Goal: Task Accomplishment & Management: Complete application form

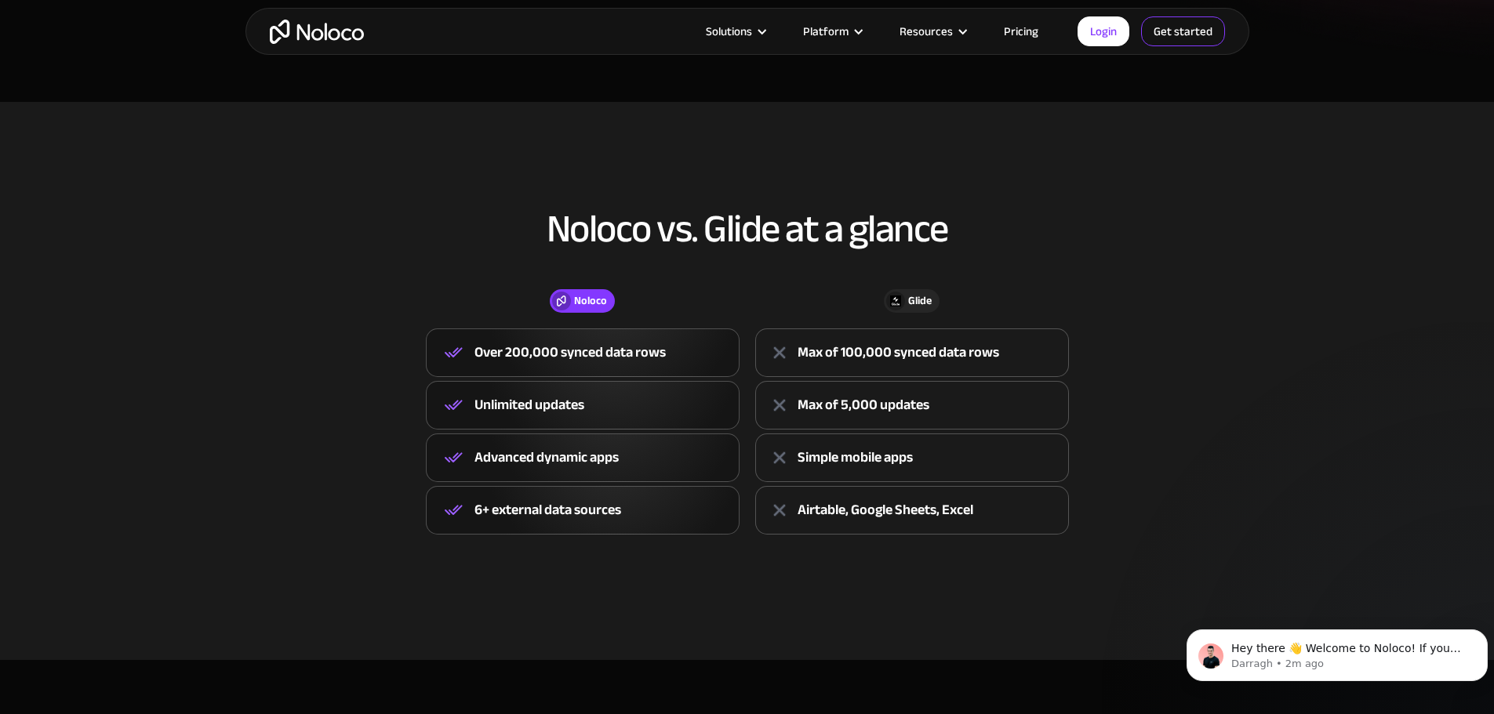
click at [1174, 31] on link "Get started" at bounding box center [1183, 31] width 84 height 30
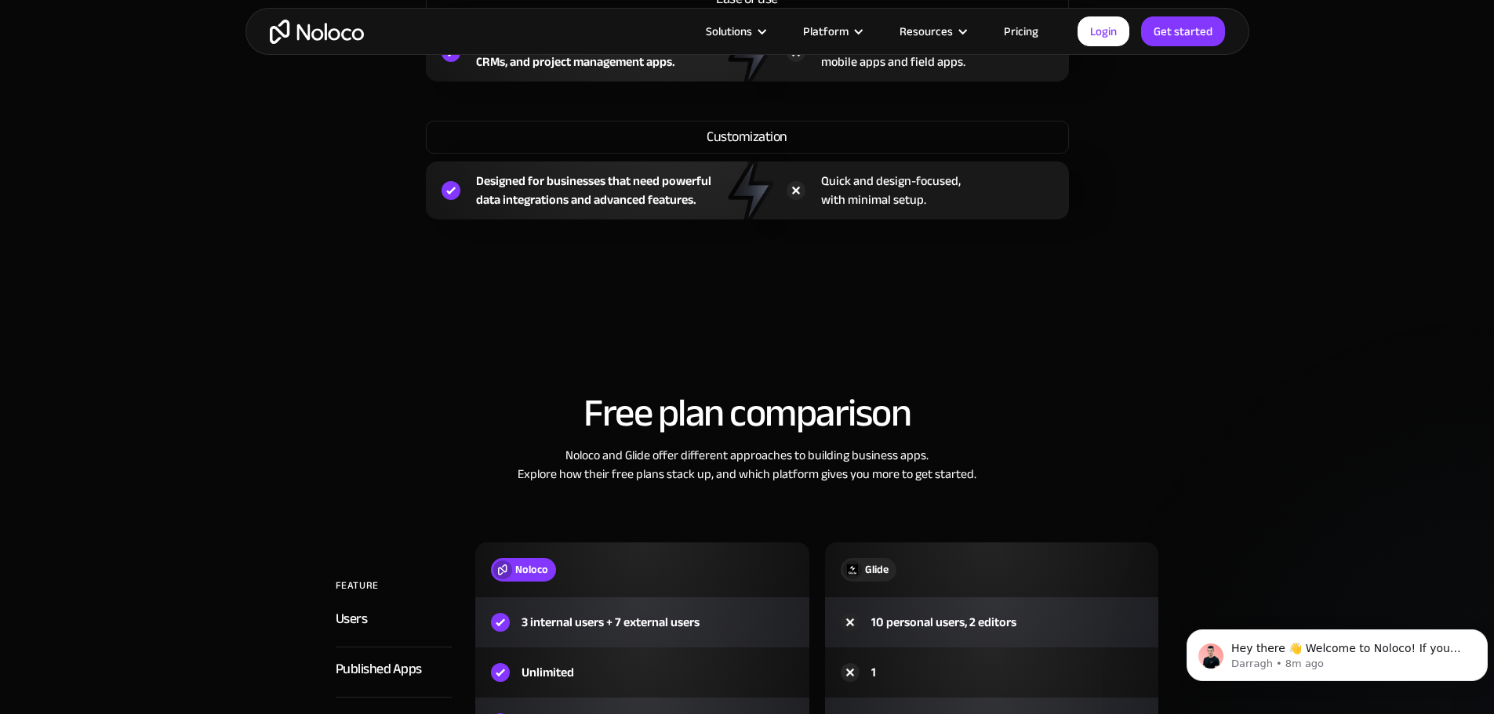
scroll to position [1882, 0]
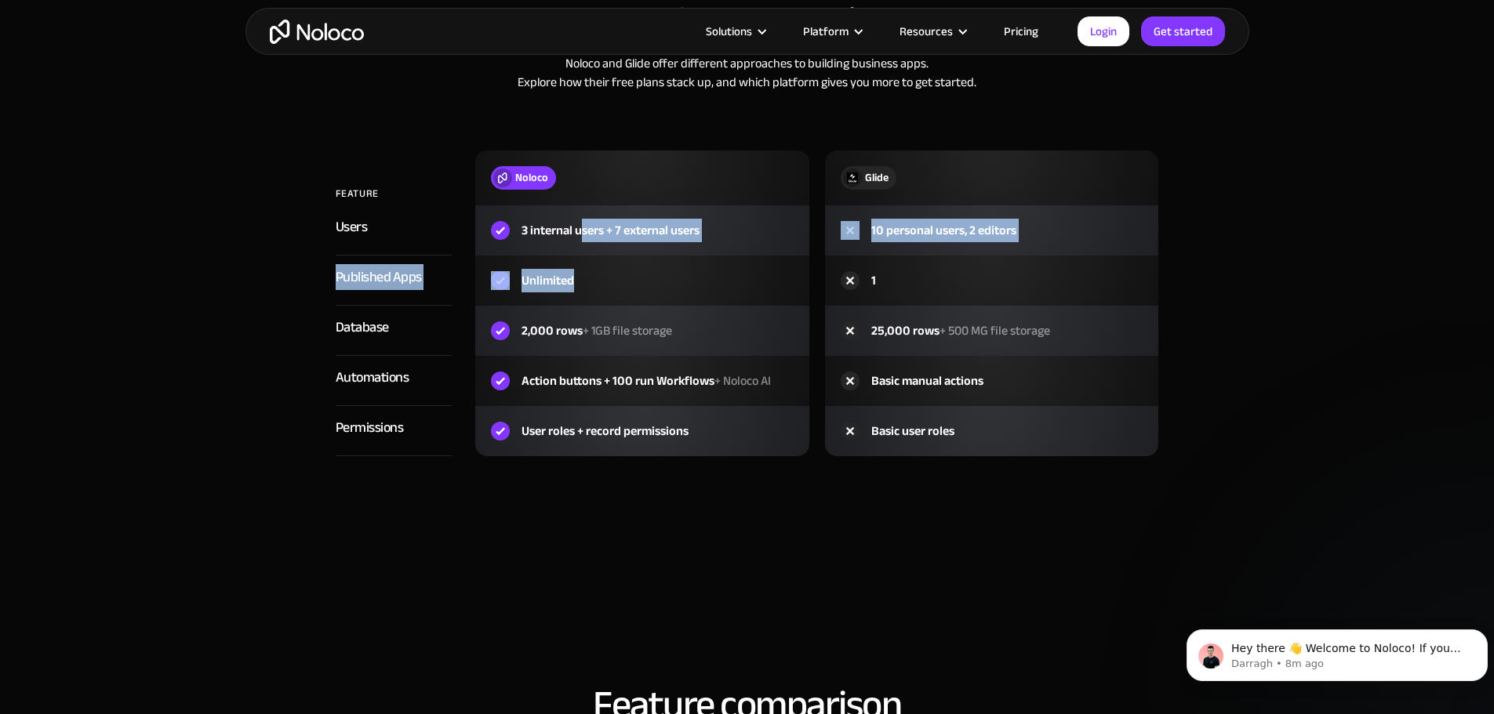
drag, startPoint x: 580, startPoint y: 228, endPoint x: 697, endPoint y: 278, distance: 127.6
click at [697, 278] on div "FEATURE Noloco Glide Users 3 internal users + 7 external users 10 personal user…" at bounding box center [747, 304] width 823 height 306
click at [697, 278] on div "Unlimited" at bounding box center [642, 281] width 334 height 50
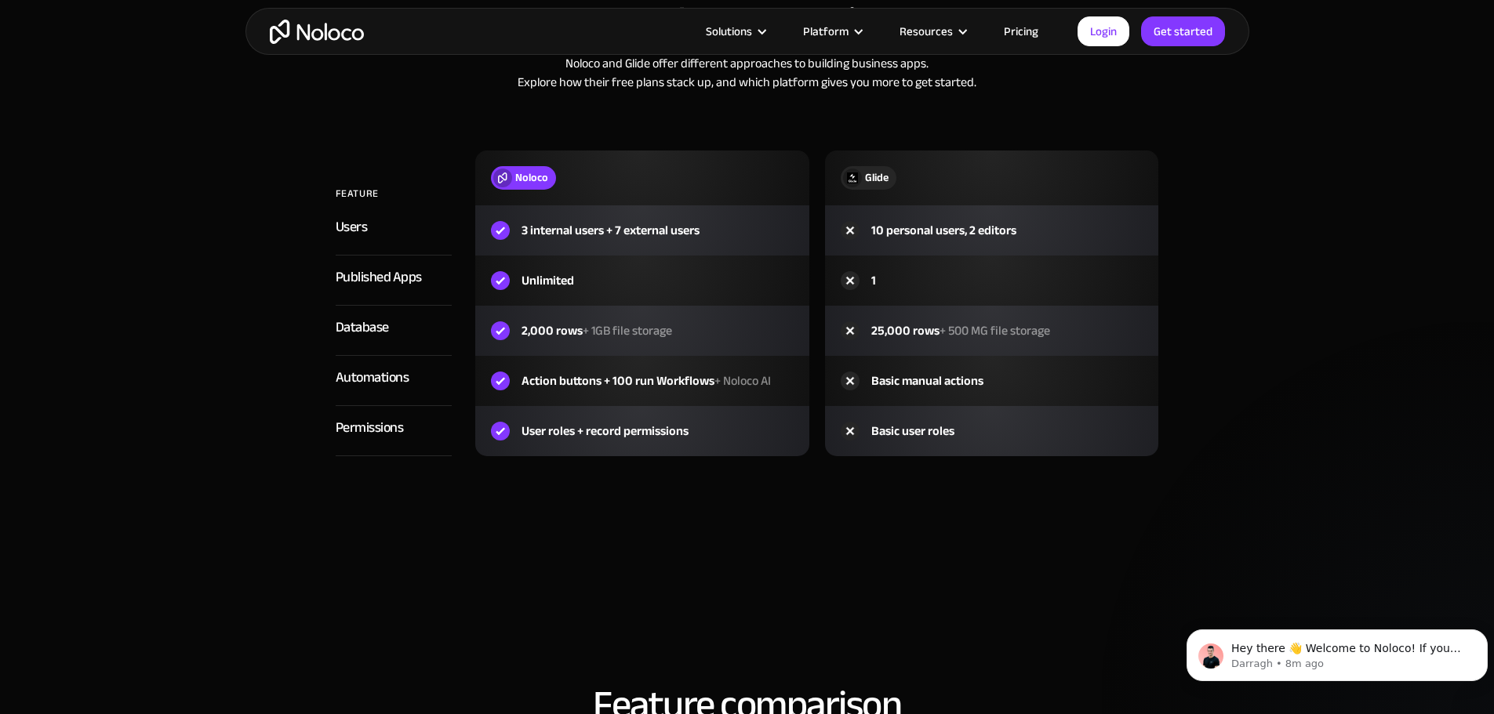
click at [1022, 28] on link "Pricing" at bounding box center [1021, 31] width 74 height 20
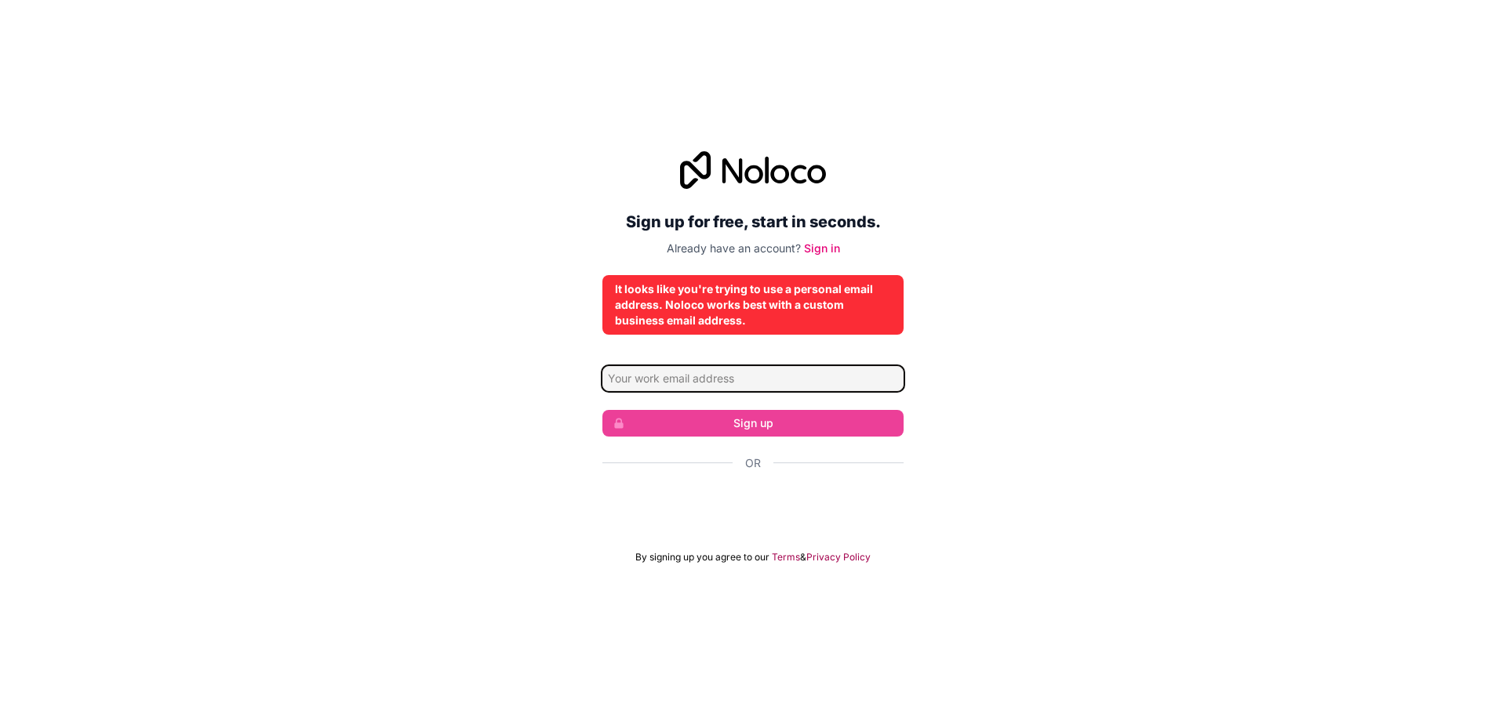
click at [716, 387] on input "Email address" at bounding box center [752, 378] width 301 height 25
click at [754, 380] on input "[EMAIL_ADDRESS][DOMAIN_NAME]" at bounding box center [752, 378] width 301 height 25
drag, startPoint x: 805, startPoint y: 383, endPoint x: 359, endPoint y: 383, distance: 446.2
click at [359, 383] on div "Sign up for free, start in seconds. Already have an account? Sign in It looks l…" at bounding box center [753, 357] width 1506 height 456
click at [389, 383] on div "Sign up for free, start in seconds. Already have an account? Sign in It looks l…" at bounding box center [753, 357] width 1506 height 456
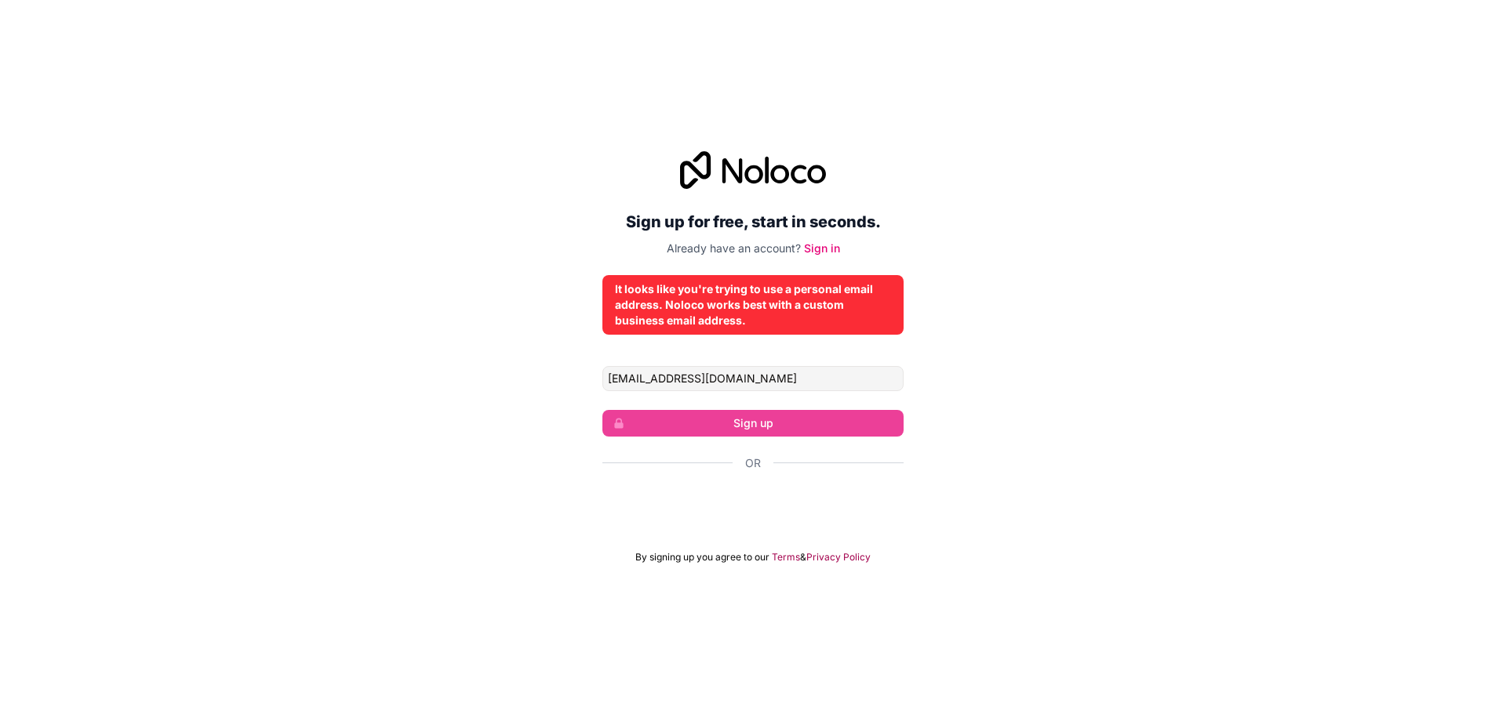
click at [665, 408] on form "ngonzalezlanza@gmail.com Sign up Or By signing up you agree to our Terms & Priv…" at bounding box center [752, 465] width 301 height 198
click at [699, 392] on form "ngonzalezlanza@gmail.com Sign up Or By signing up you agree to our Terms & Priv…" at bounding box center [752, 465] width 301 height 198
click at [699, 384] on input "[EMAIL_ADDRESS][DOMAIN_NAME]" at bounding box center [752, 378] width 301 height 25
click at [688, 382] on input "[EMAIL_ADDRESS][DOMAIN_NAME]" at bounding box center [752, 378] width 301 height 25
click at [709, 376] on input "ngonzalezlanza.info@gmail.com" at bounding box center [752, 378] width 301 height 25
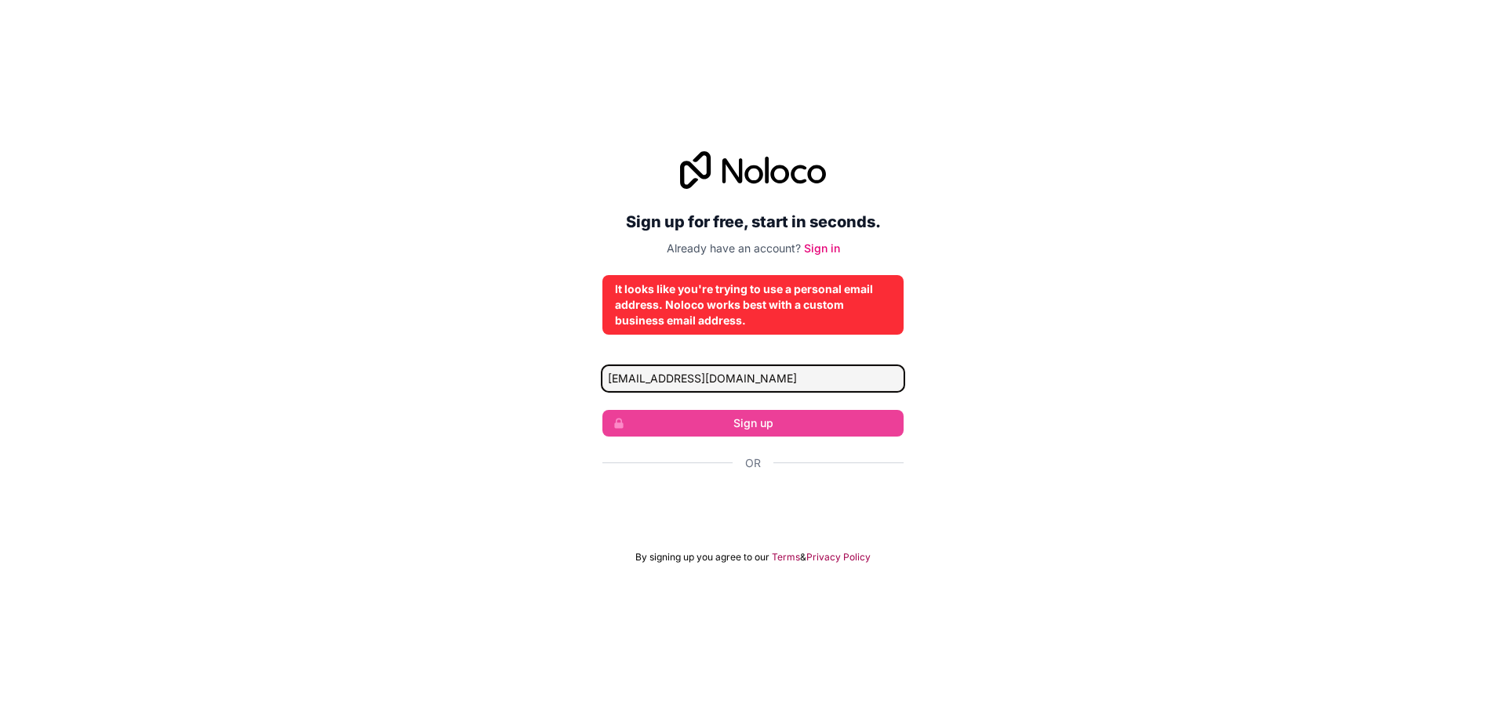
type input "ngonzalezlanza@gmail.com"
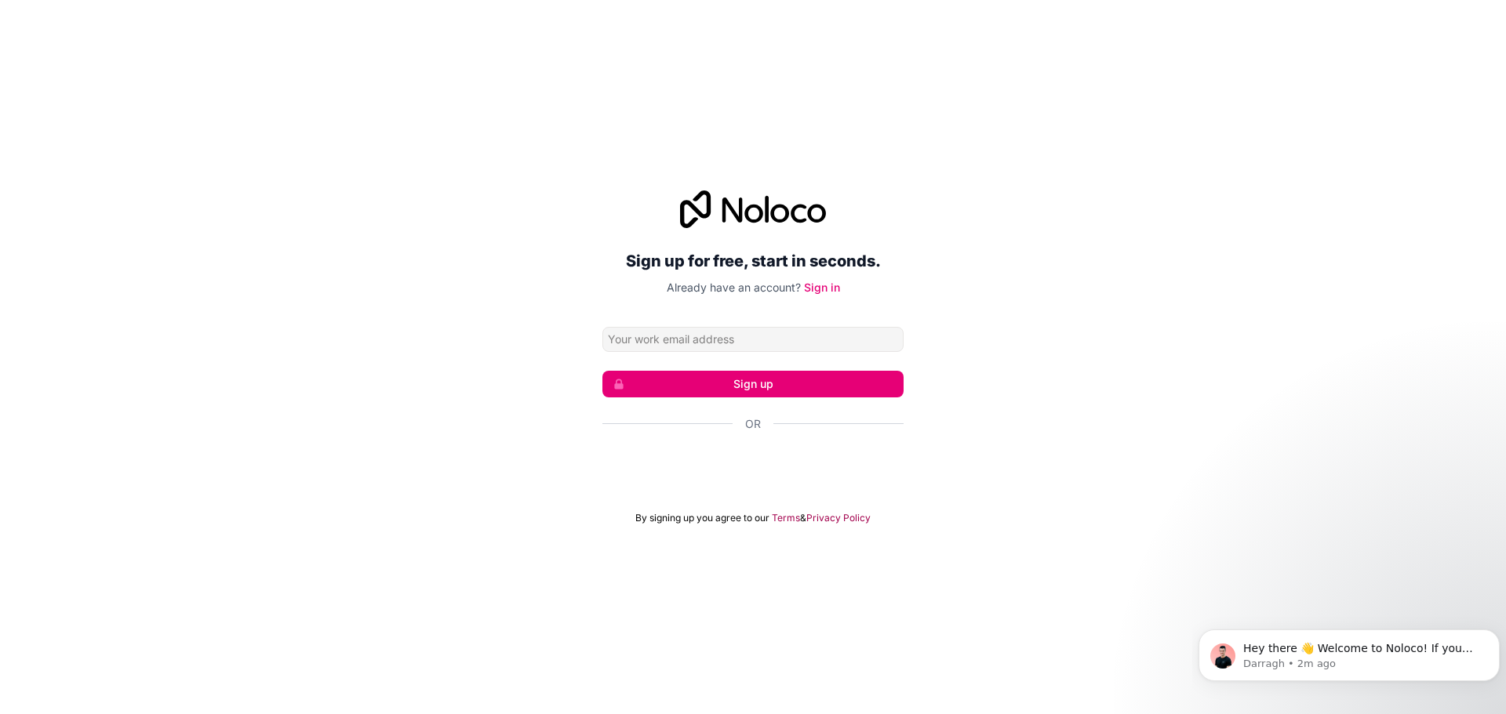
click at [766, 338] on input "Email address" at bounding box center [752, 339] width 301 height 25
type input "ngonzalezlanza@gmail.com"
click at [694, 381] on button "Sign up" at bounding box center [752, 384] width 301 height 27
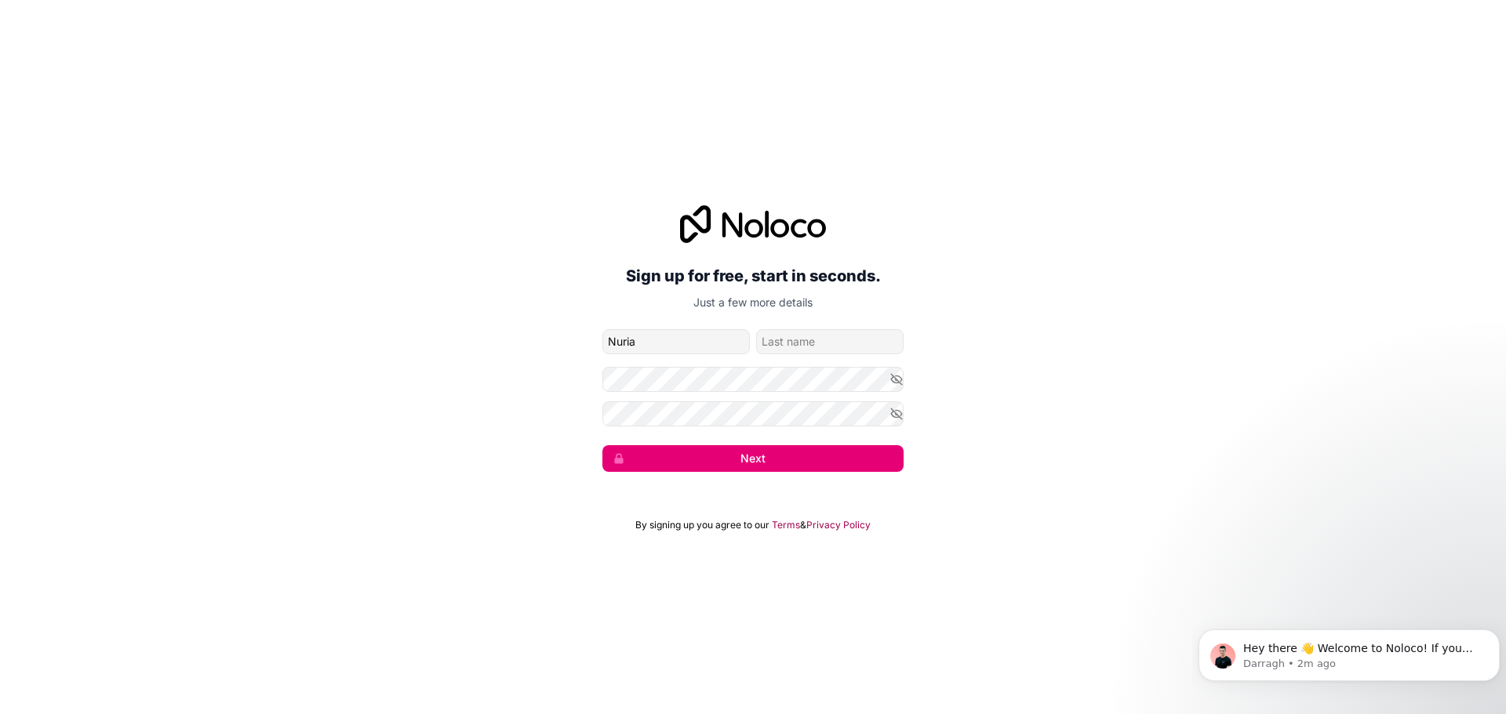
type input "Nuria"
type input "Gonzalez"
click at [602, 445] on button "Next" at bounding box center [752, 458] width 301 height 27
click at [750, 446] on button "Next" at bounding box center [752, 458] width 301 height 27
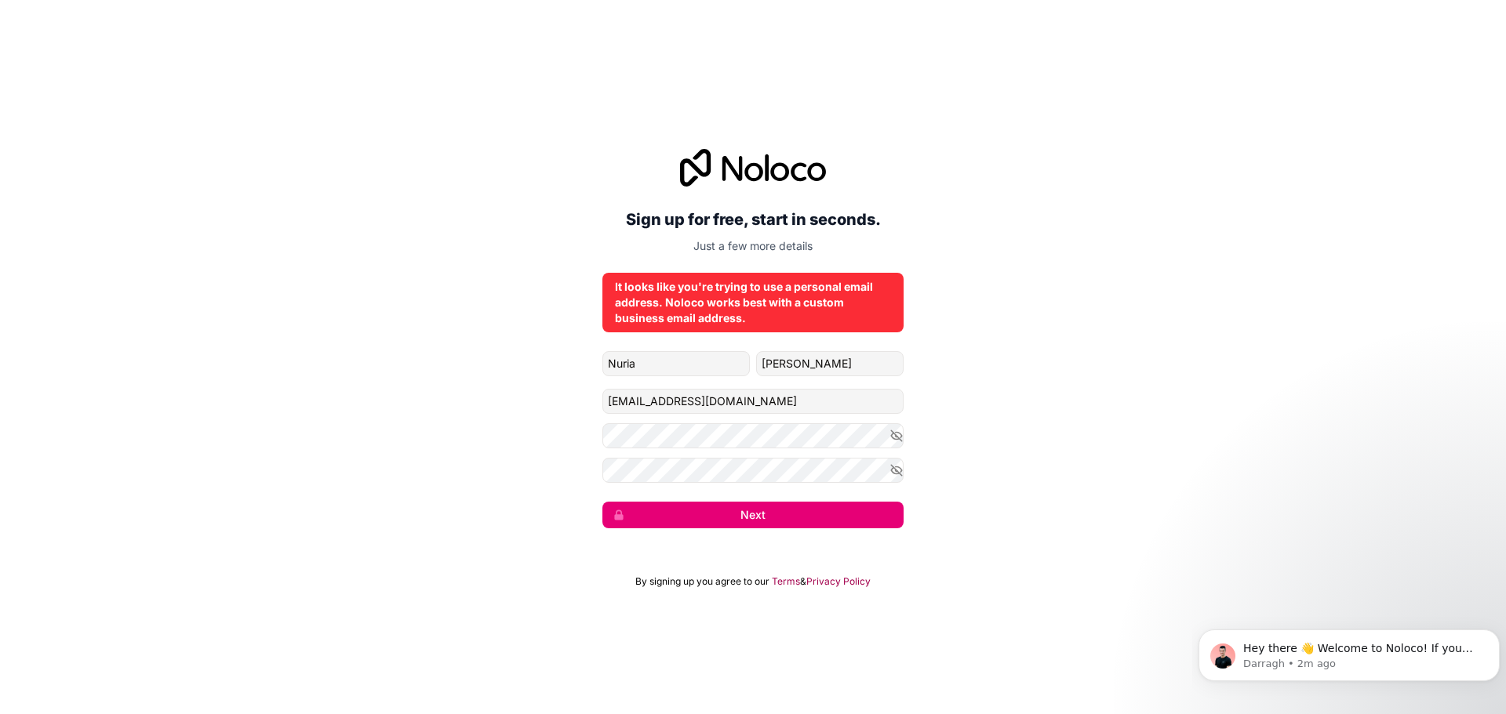
click at [755, 296] on div "It looks like you're trying to use a personal email address. Noloco works best …" at bounding box center [753, 302] width 276 height 47
click at [779, 514] on button "Next" at bounding box center [752, 515] width 301 height 27
click at [776, 513] on button "Next" at bounding box center [752, 515] width 301 height 27
click at [773, 511] on button "submit" at bounding box center [752, 515] width 301 height 27
click at [772, 510] on button "submit" at bounding box center [752, 515] width 301 height 27
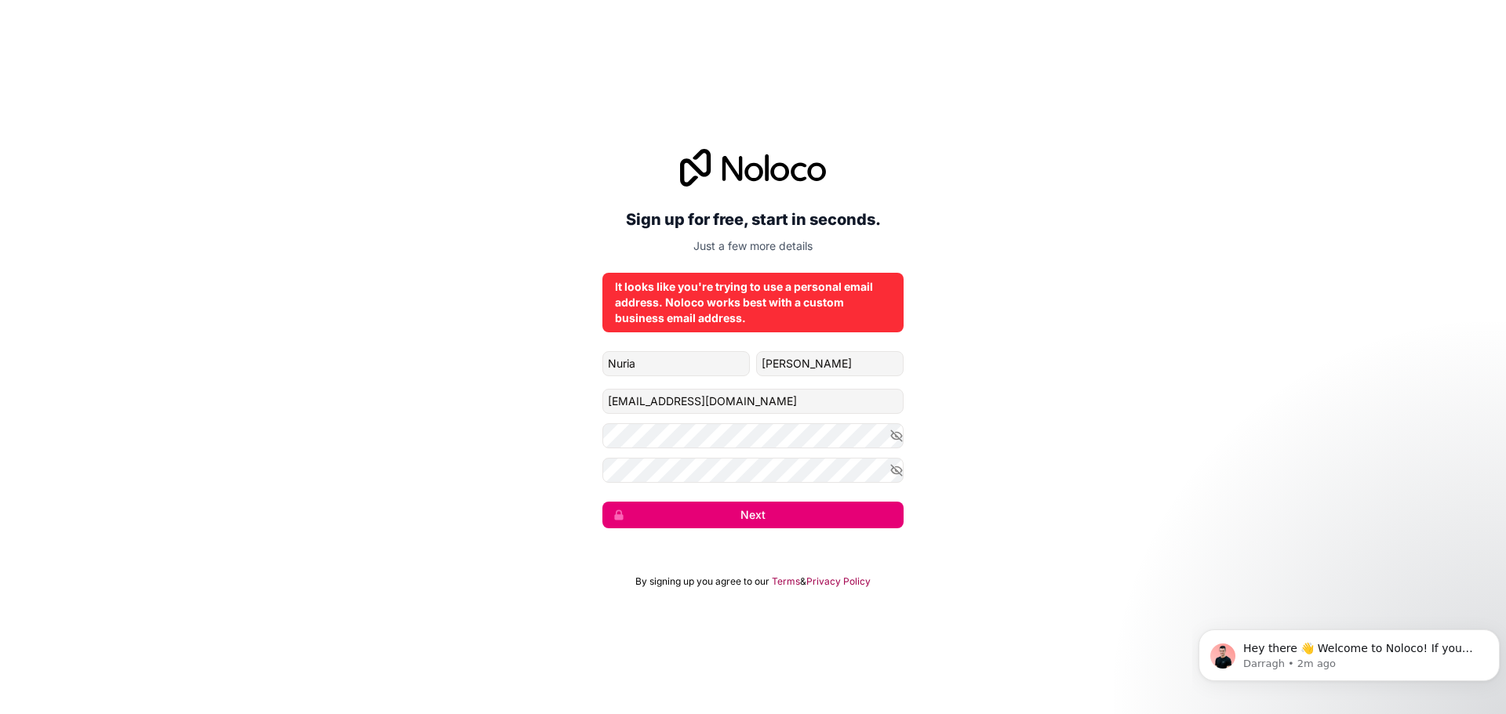
click at [772, 510] on button "Next" at bounding box center [752, 515] width 301 height 27
click at [771, 510] on button "Next" at bounding box center [752, 515] width 301 height 27
click at [771, 509] on button "submit" at bounding box center [752, 515] width 301 height 27
click at [732, 159] on icon at bounding box center [753, 168] width 146 height 38
drag, startPoint x: 771, startPoint y: 405, endPoint x: 563, endPoint y: 403, distance: 207.8
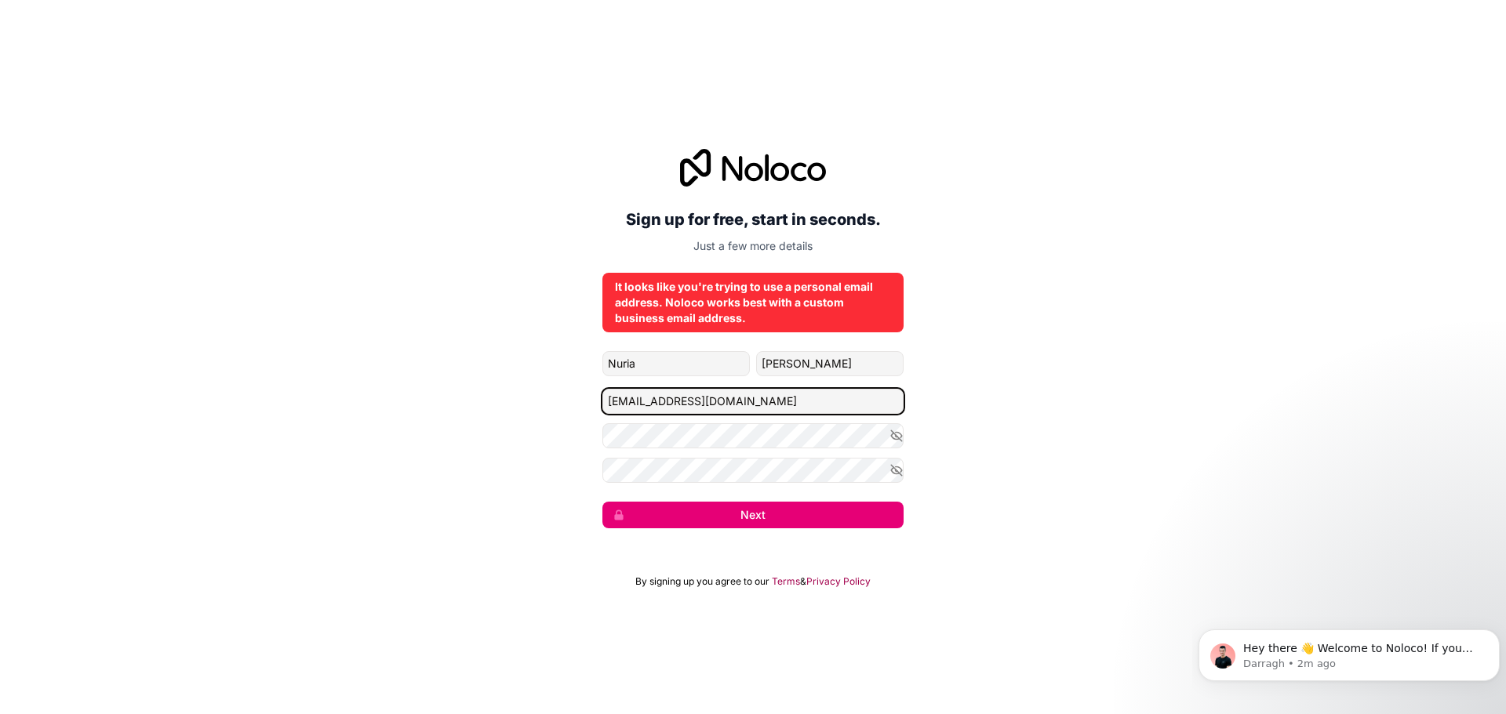
click at [564, 405] on div "Sign up for free, start in seconds. Just a few more details It looks like you'r…" at bounding box center [753, 338] width 1506 height 423
type input "nugonzalez@igus.net"
click at [602, 502] on button "Next" at bounding box center [752, 515] width 301 height 27
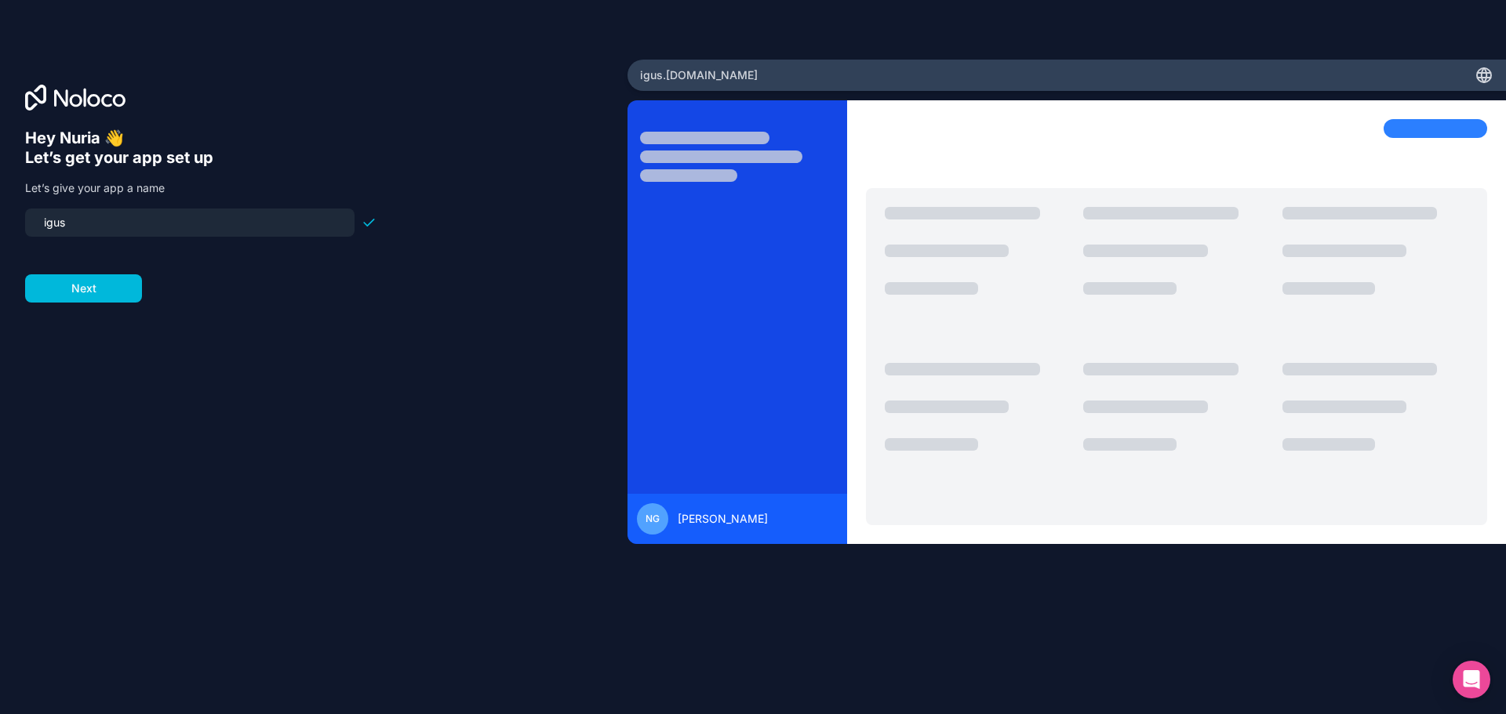
drag, startPoint x: 118, startPoint y: 223, endPoint x: 0, endPoint y: 226, distance: 117.7
click at [0, 226] on div "Hey Nuria 👋 Let’s get your app set up Let’s give your app a name igus Next" at bounding box center [313, 357] width 627 height 595
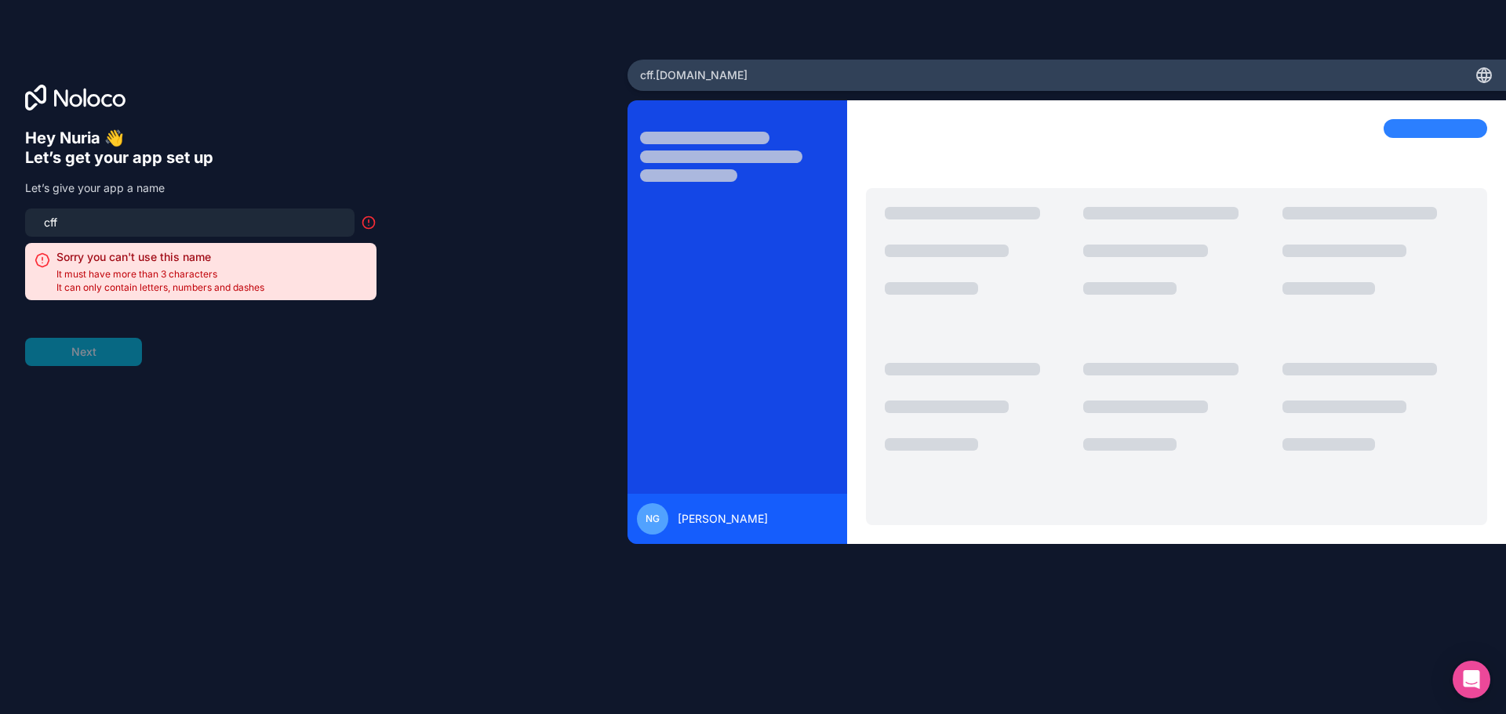
click at [163, 405] on div "Hey Nuria 👋 Let’s get your app set up Let’s give your app a name cff Sorry you …" at bounding box center [313, 379] width 577 height 501
click at [87, 207] on div "Hey Nuria 👋 Let’s get your app set up Let’s give your app a name cff Sorry you …" at bounding box center [200, 248] width 351 height 238
click at [107, 222] on input "cff" at bounding box center [190, 223] width 311 height 22
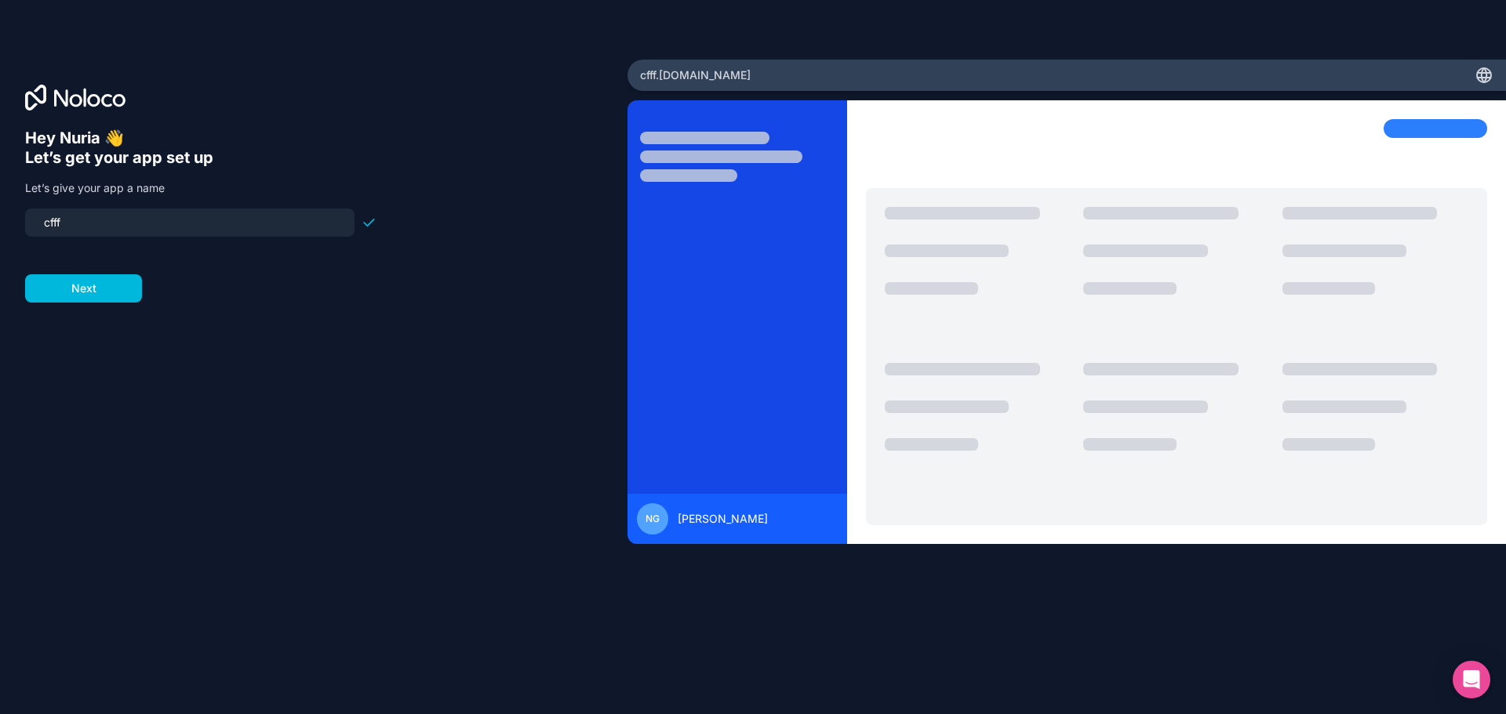
type input "cfff"
click at [91, 298] on form "cfff Next" at bounding box center [200, 256] width 351 height 94
click at [65, 297] on button "Next" at bounding box center [83, 288] width 117 height 28
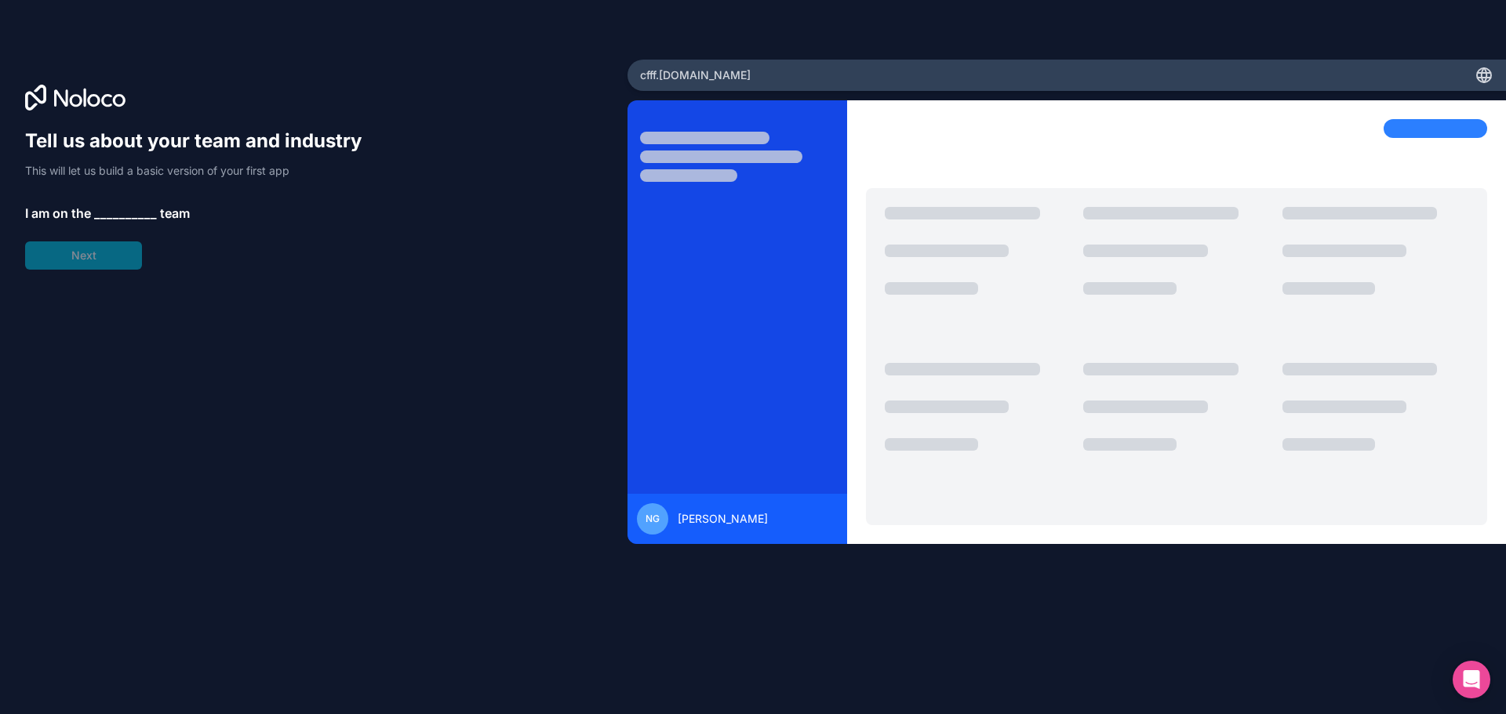
click at [111, 212] on span "__________" at bounding box center [125, 213] width 63 height 19
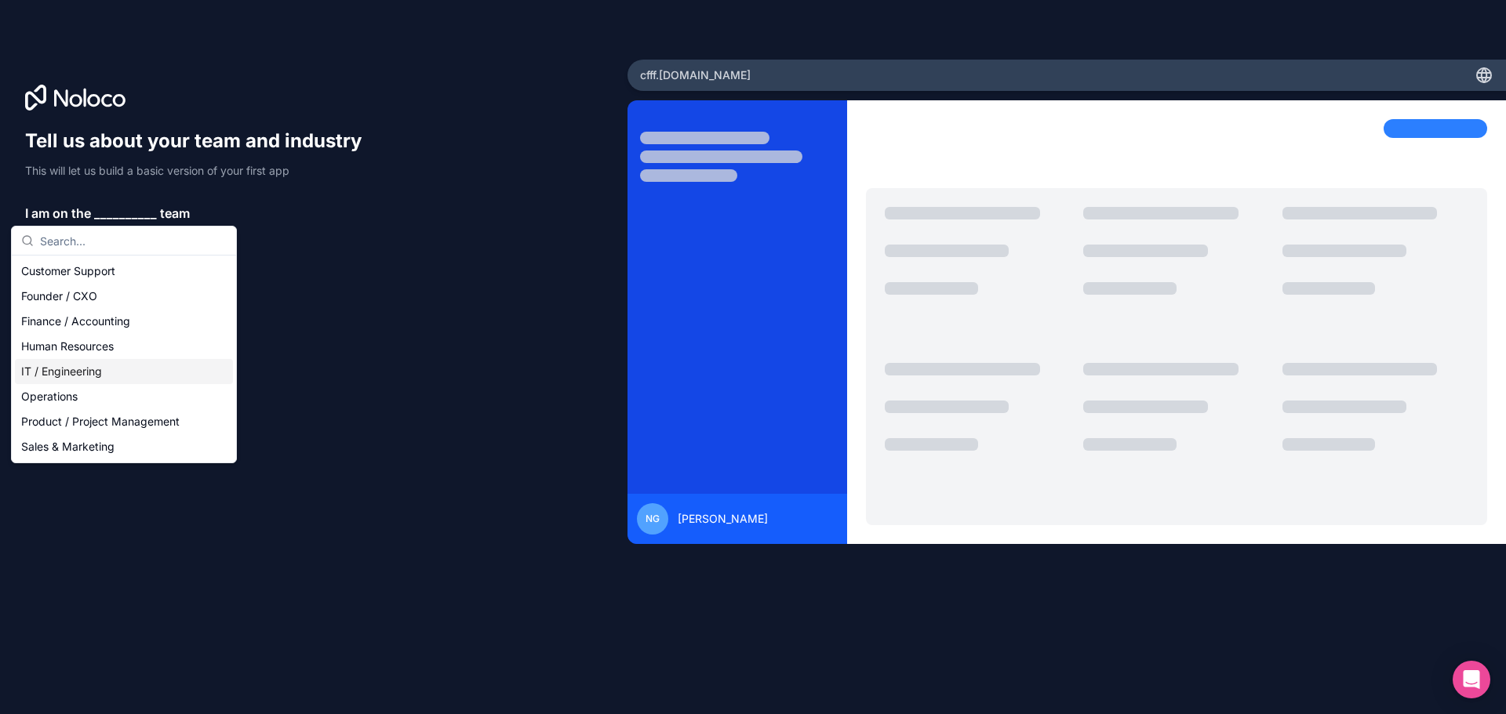
drag, startPoint x: 107, startPoint y: 372, endPoint x: 107, endPoint y: 319, distance: 52.5
click at [107, 369] on div "IT / Engineering" at bounding box center [124, 371] width 218 height 25
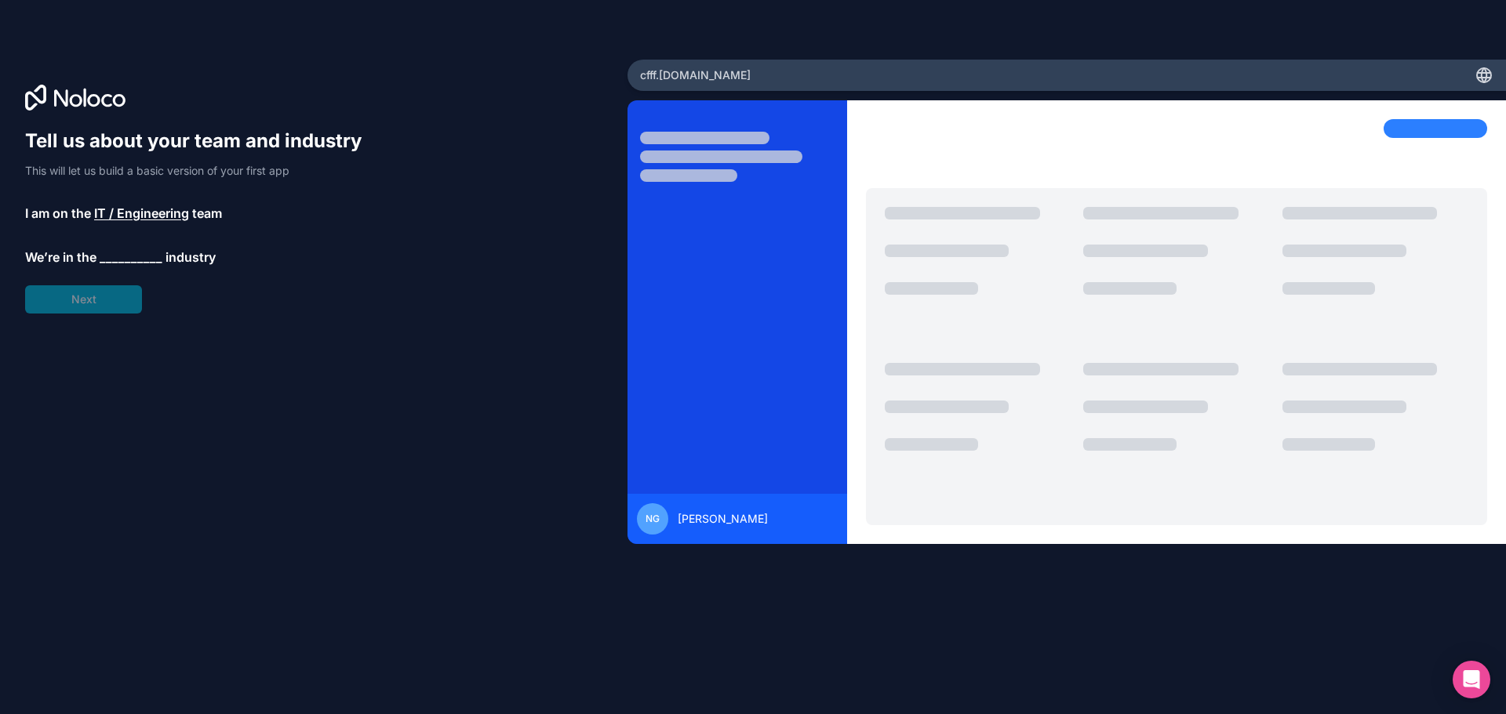
click at [118, 252] on span "__________" at bounding box center [131, 257] width 63 height 19
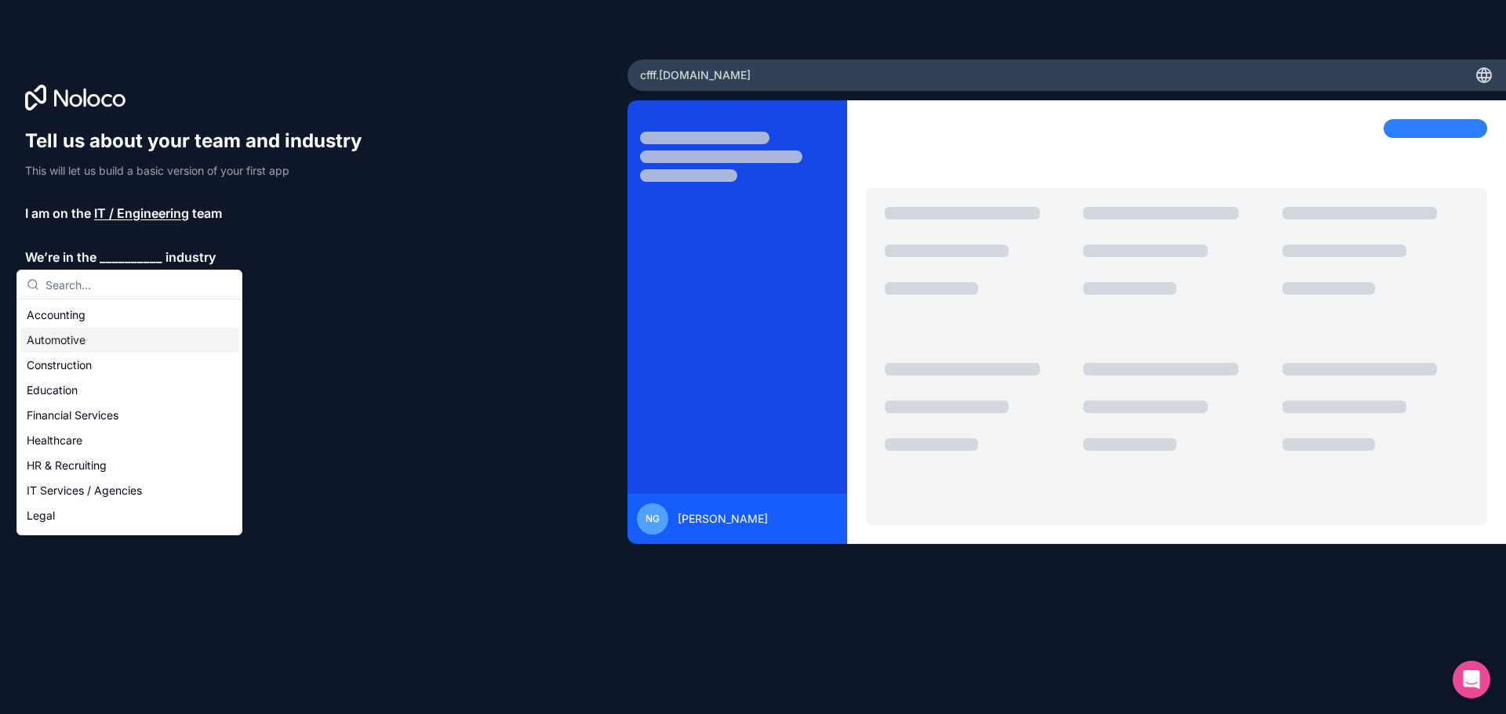
click at [78, 339] on div "Automotive" at bounding box center [129, 340] width 218 height 25
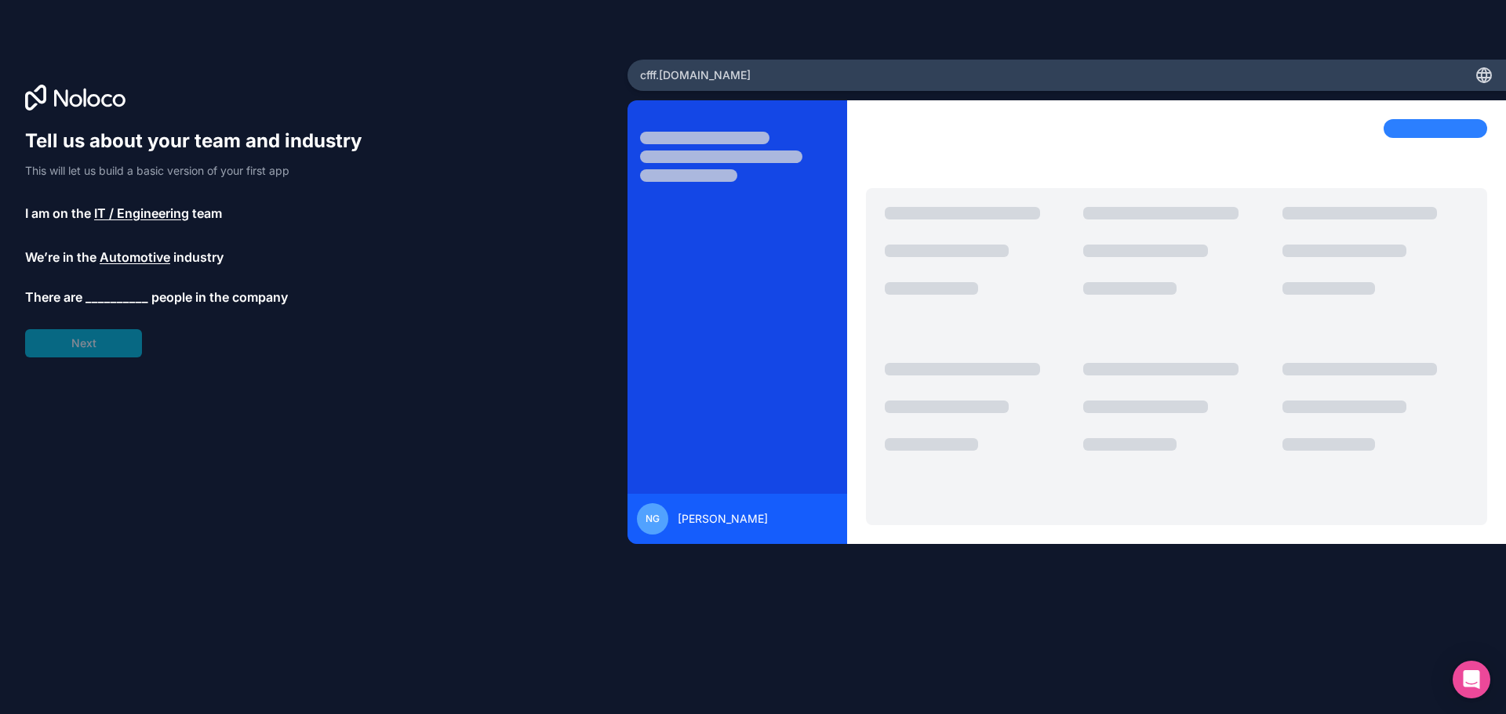
click at [71, 328] on div "Tell us about your team and industry This will let us build a basic version of …" at bounding box center [200, 243] width 351 height 229
click at [123, 301] on span "__________" at bounding box center [116, 301] width 63 height 19
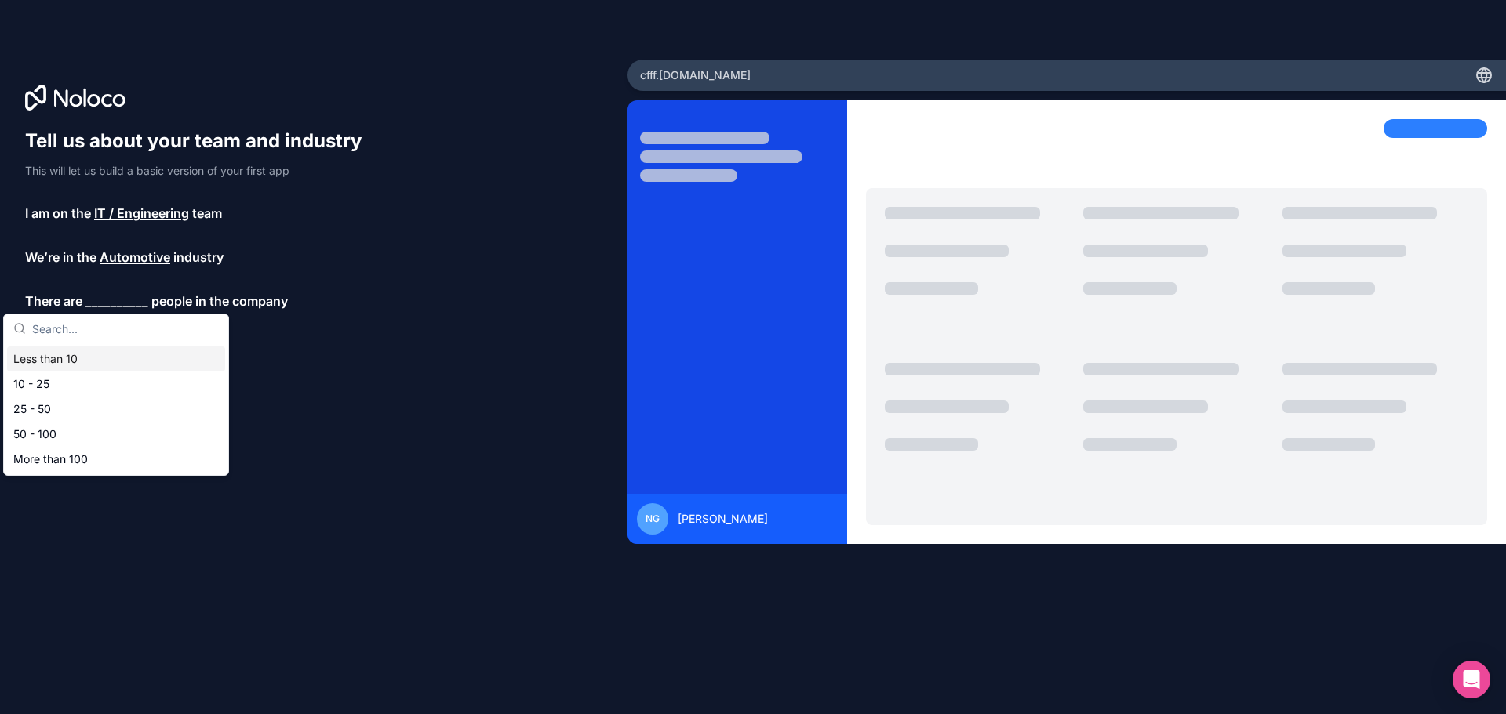
click at [85, 355] on div "Less than 10" at bounding box center [116, 359] width 218 height 25
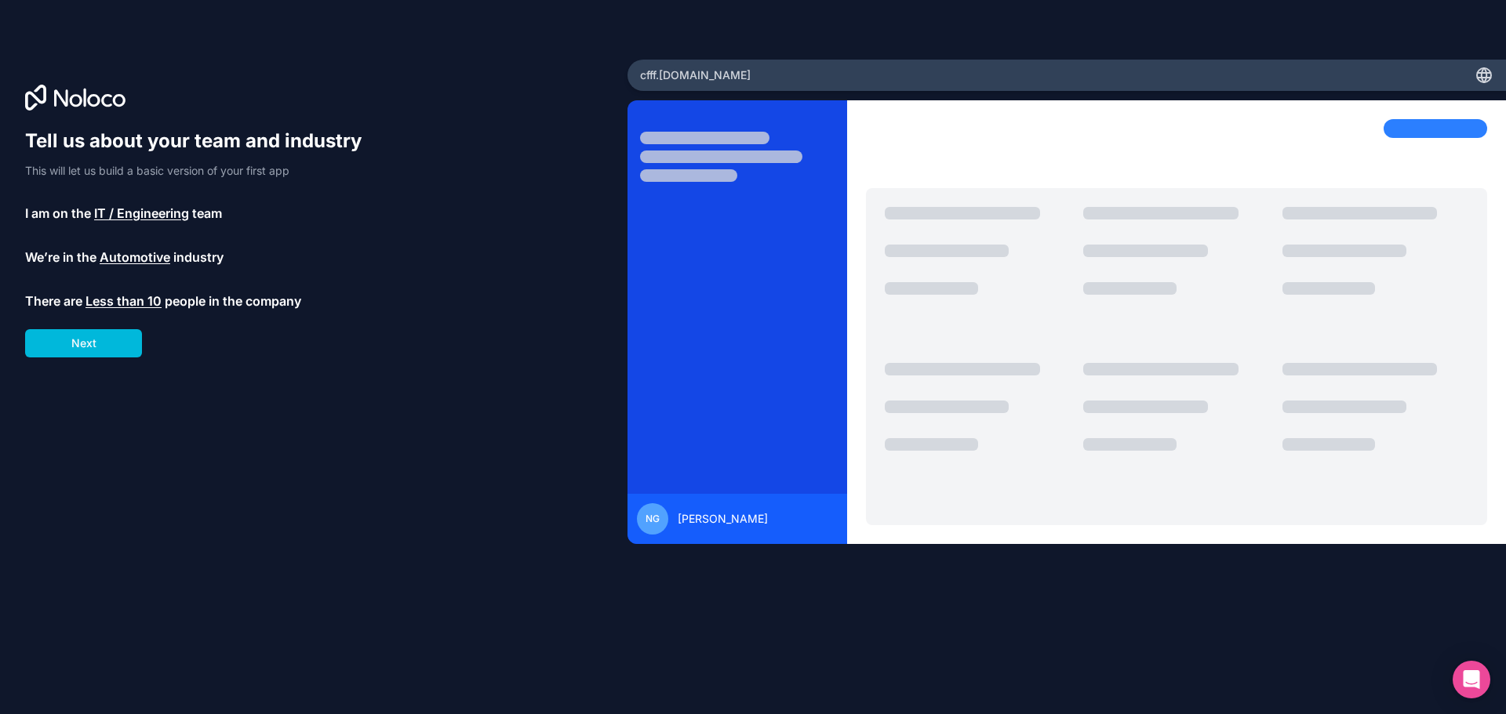
click at [85, 345] on button "Next" at bounding box center [83, 343] width 117 height 28
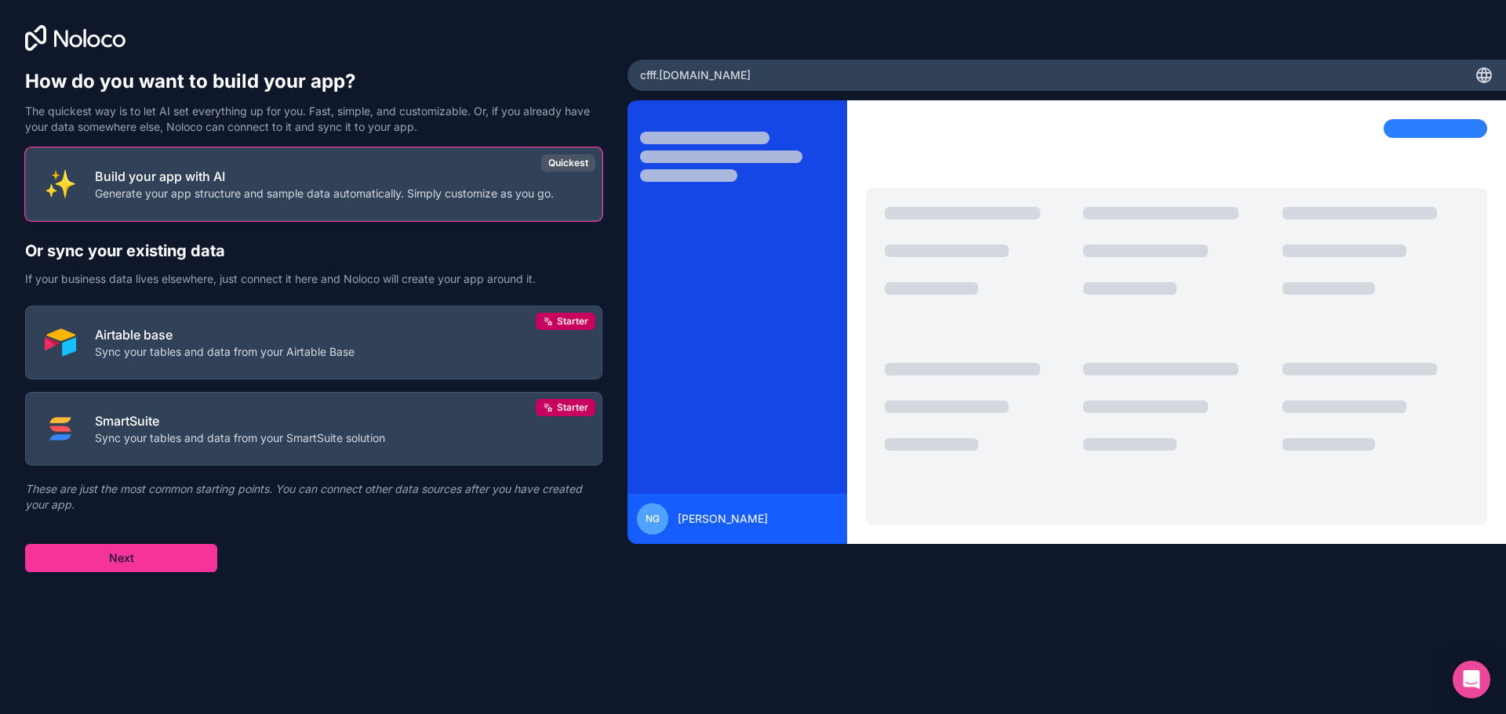
click at [172, 191] on p "Generate your app structure and sample data automatically. Simply customize as …" at bounding box center [324, 194] width 459 height 16
click at [160, 162] on button "Build your app with AI Generate your app structure and sample data automaticall…" at bounding box center [313, 184] width 577 height 74
click at [93, 560] on button "Next" at bounding box center [121, 558] width 192 height 28
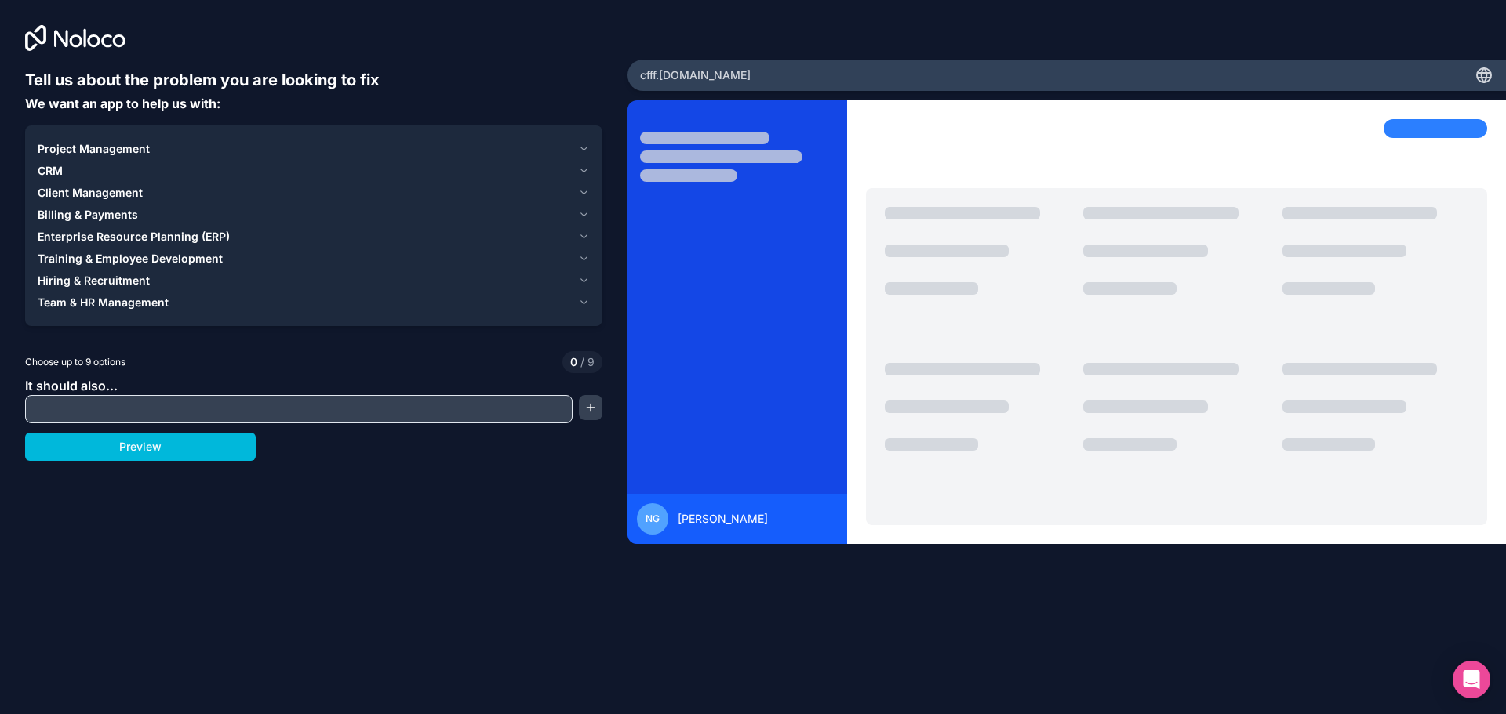
click at [141, 279] on span "Hiring & Recruitment" at bounding box center [94, 281] width 112 height 16
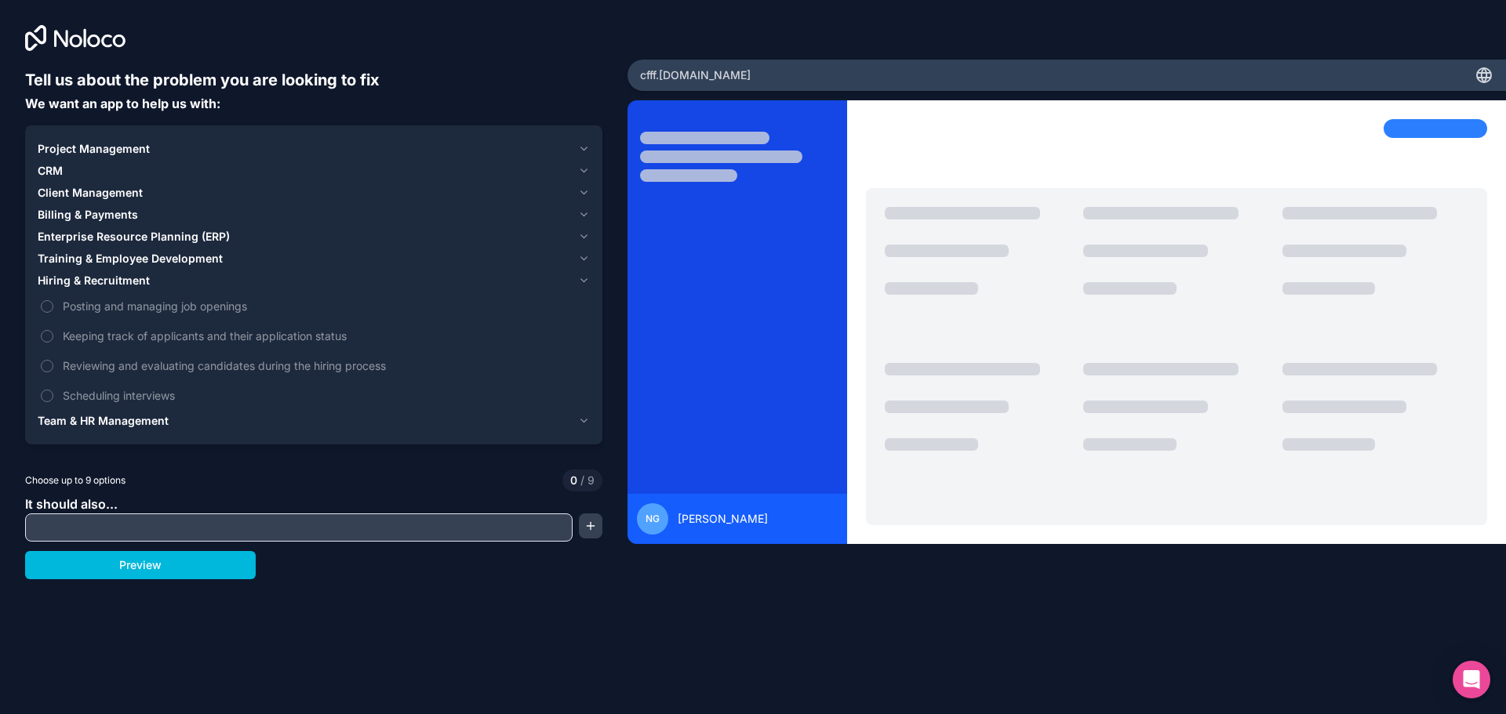
click at [123, 348] on label "Keeping track of applicants and their application status" at bounding box center [314, 336] width 552 height 29
click at [53, 343] on button "Keeping track of applicants and their application status" at bounding box center [47, 336] width 13 height 13
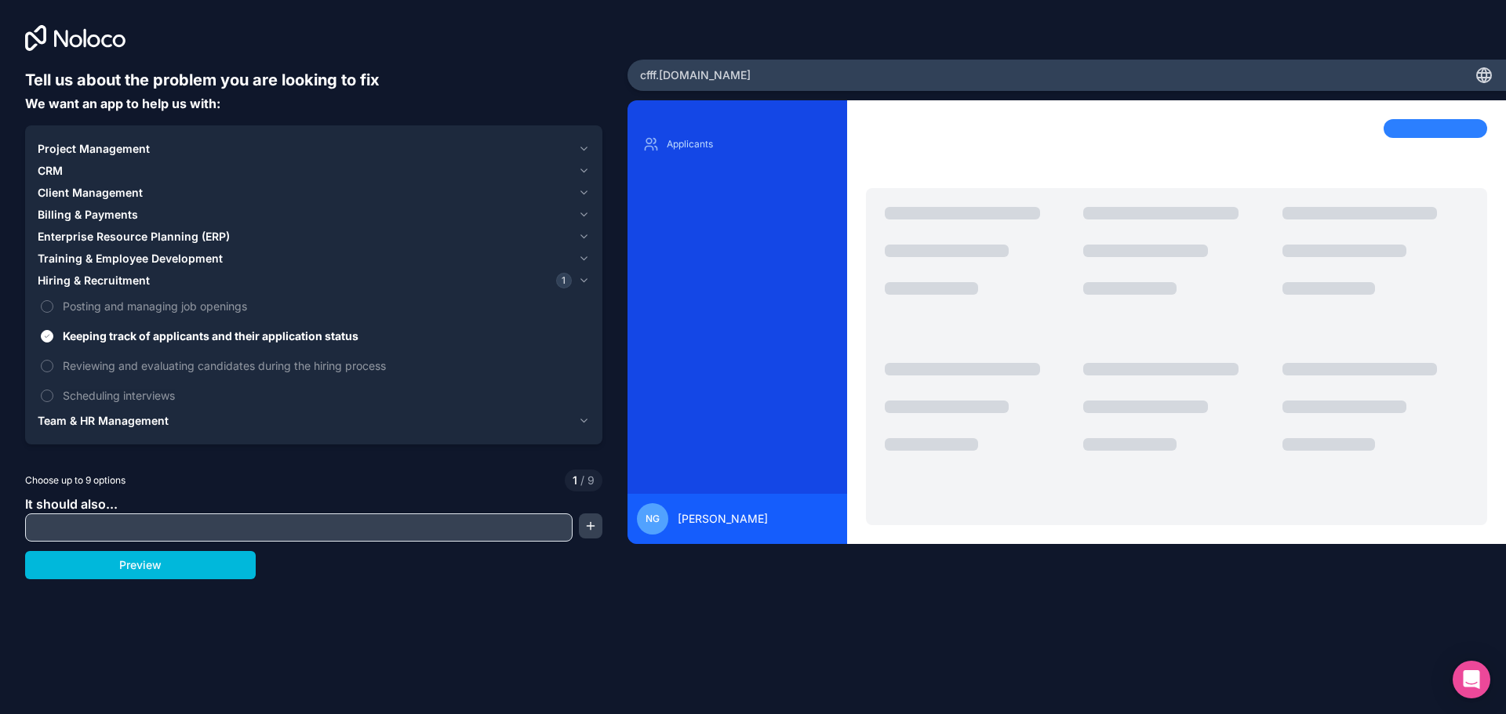
click at [148, 526] on input "text" at bounding box center [299, 528] width 540 height 22
click at [152, 584] on div "Tell us about the problem you are looking to fix We want an app to help us with…" at bounding box center [313, 297] width 627 height 595
click at [154, 567] on button "Preview" at bounding box center [140, 565] width 231 height 28
click at [90, 258] on span "Training & Employee Development" at bounding box center [130, 259] width 185 height 16
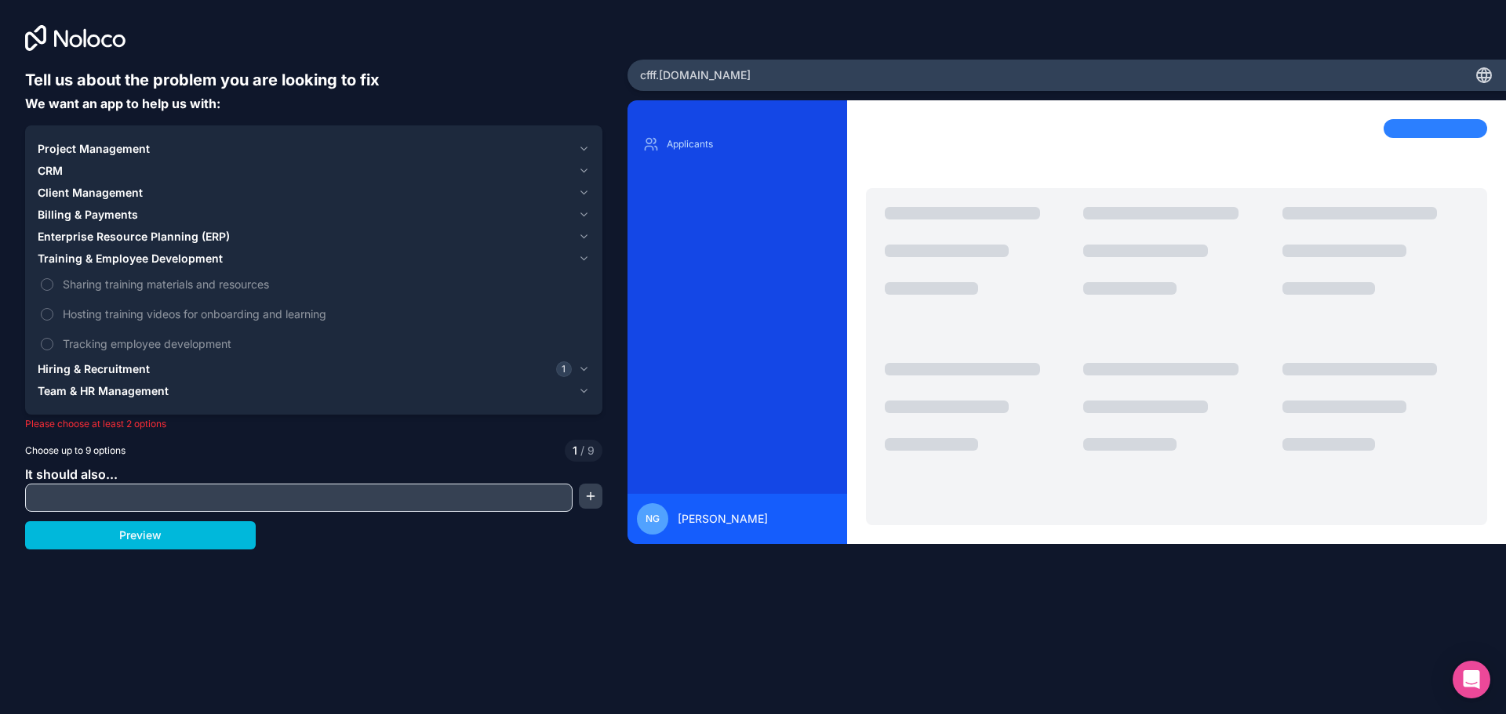
click at [108, 295] on label "Sharing training materials and resources" at bounding box center [314, 284] width 552 height 29
click at [53, 291] on button "Sharing training materials and resources" at bounding box center [47, 284] width 13 height 13
click at [678, 175] on p "Articles" at bounding box center [749, 175] width 165 height 13
click at [136, 496] on input "text" at bounding box center [299, 498] width 540 height 22
type input "fef"
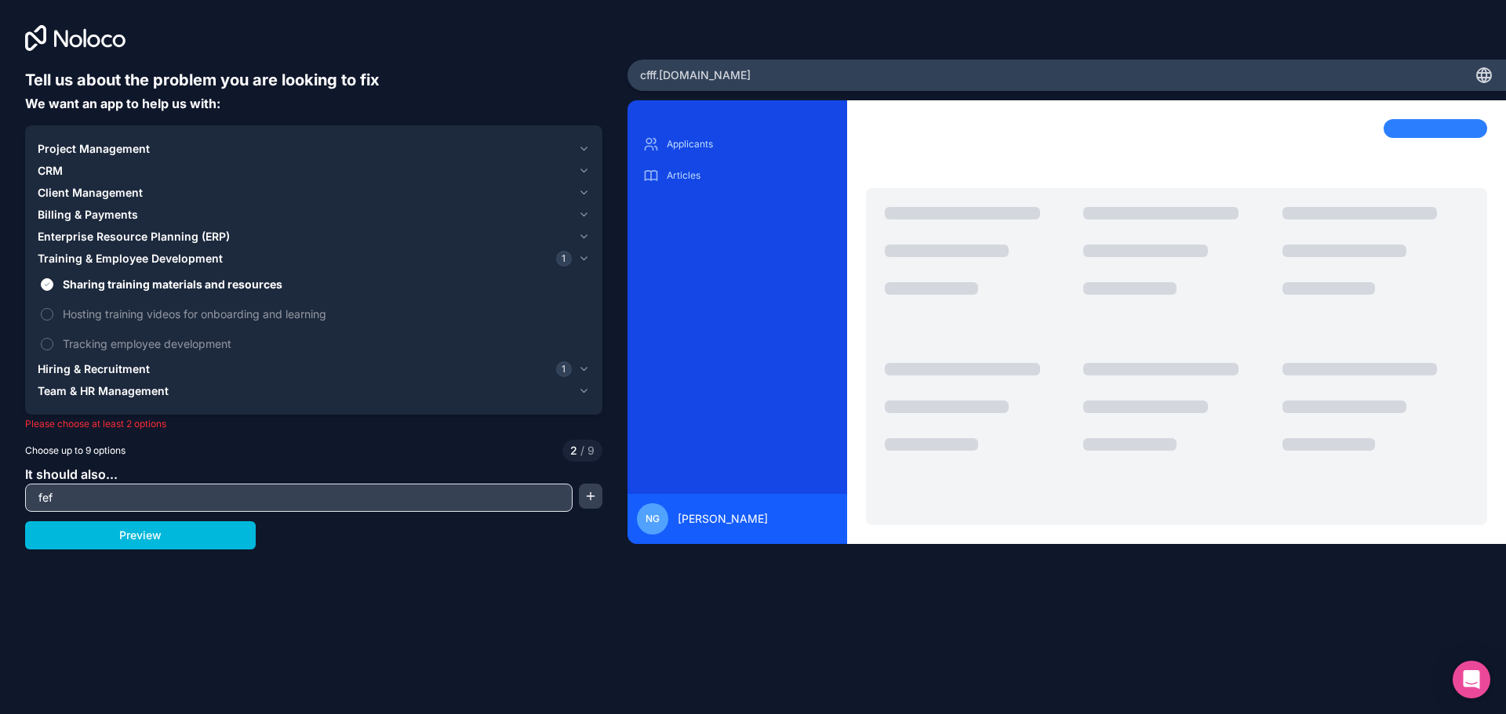
click at [129, 535] on button "Preview" at bounding box center [140, 535] width 231 height 28
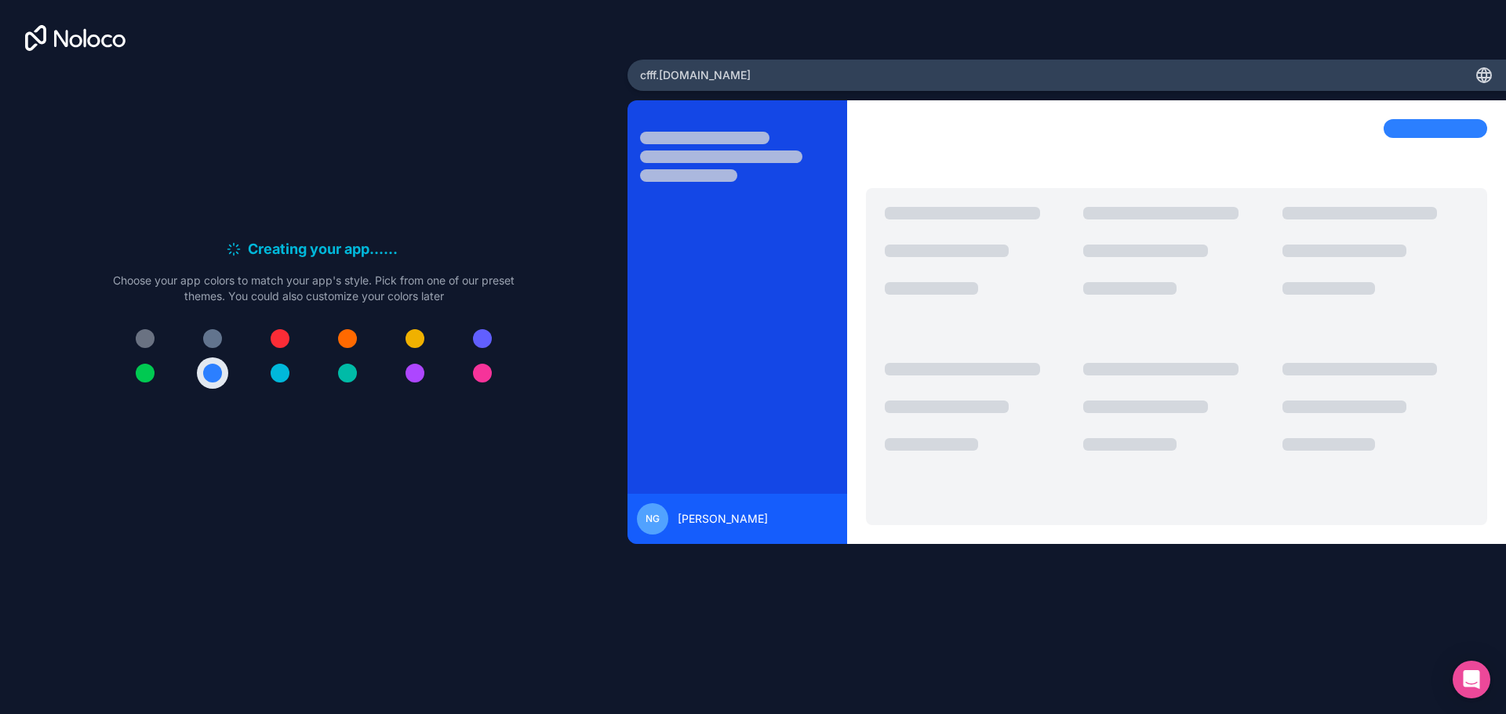
click at [341, 335] on button at bounding box center [347, 338] width 31 height 31
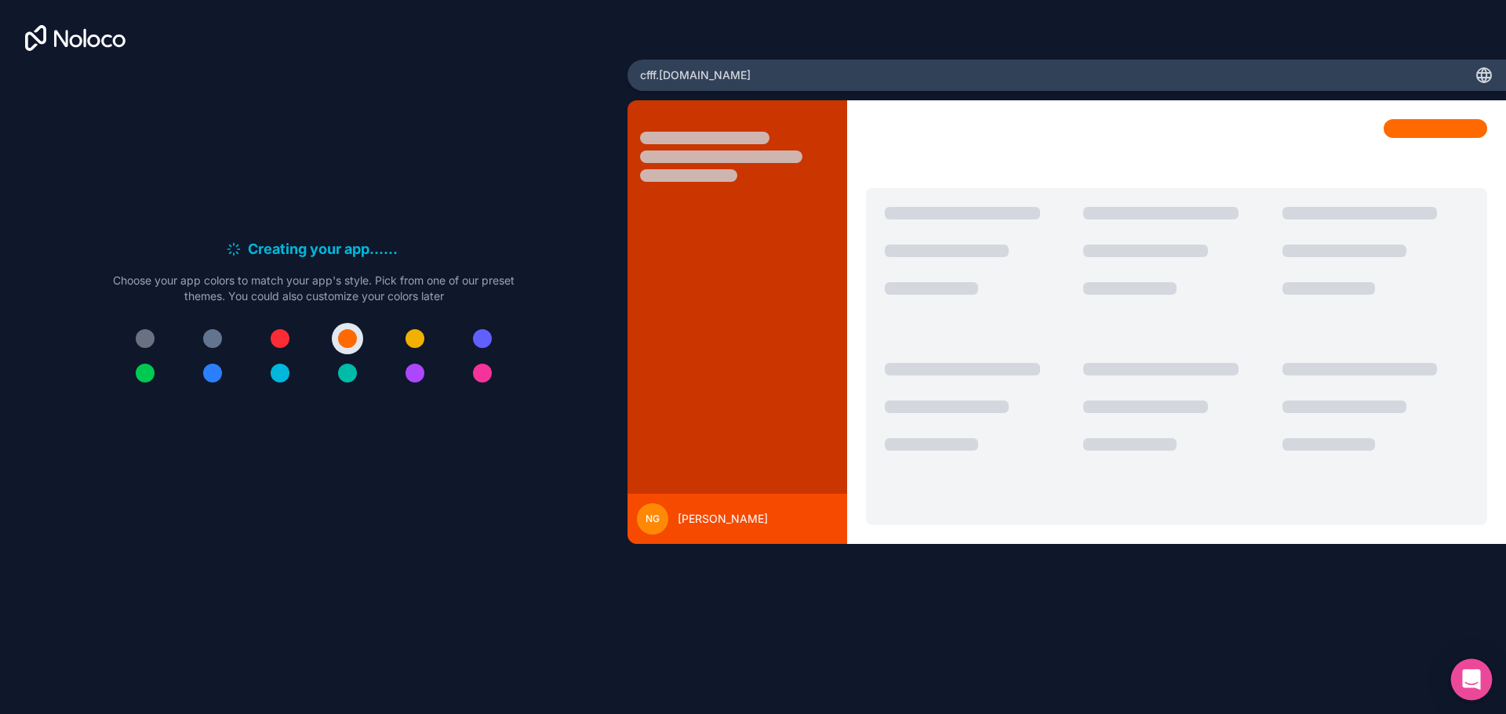
click at [1465, 673] on icon "Open Intercom Messenger" at bounding box center [1471, 680] width 18 height 20
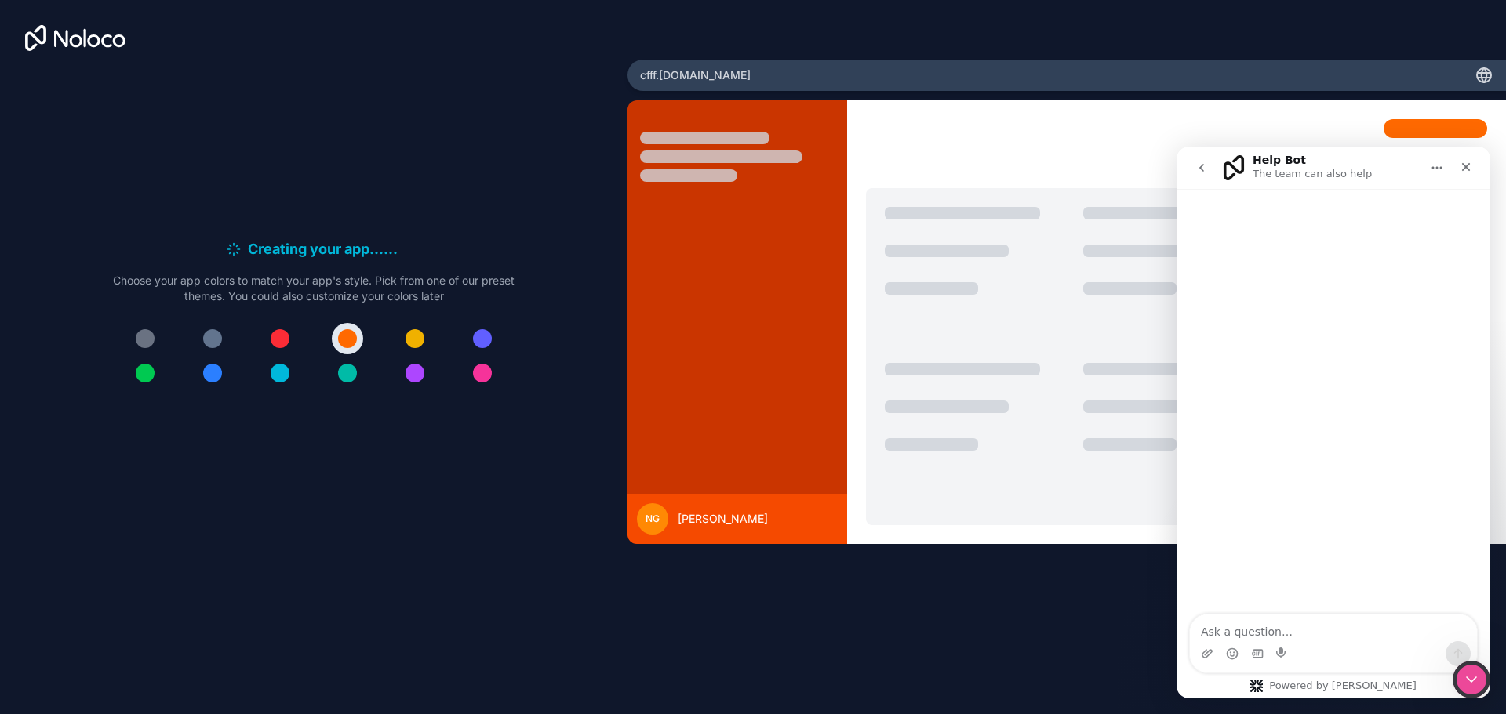
click at [1464, 672] on icon "Close Intercom Messenger" at bounding box center [1471, 679] width 19 height 19
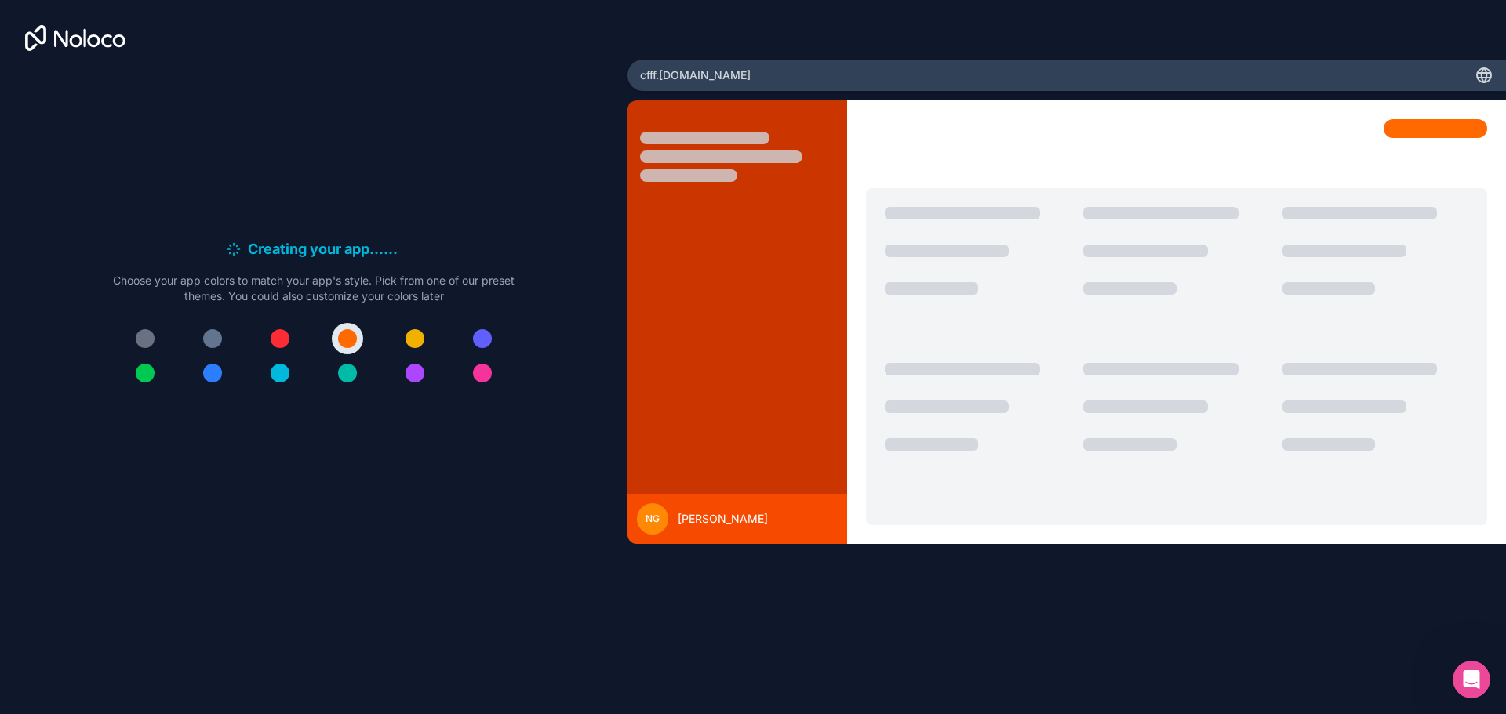
drag, startPoint x: 570, startPoint y: 435, endPoint x: 402, endPoint y: 220, distance: 273.2
click at [570, 435] on div "Creating your app... . . . Meanwhile, let's personalize it! Choose your app col…" at bounding box center [313, 319] width 577 height 501
click at [404, 342] on button at bounding box center [414, 338] width 31 height 31
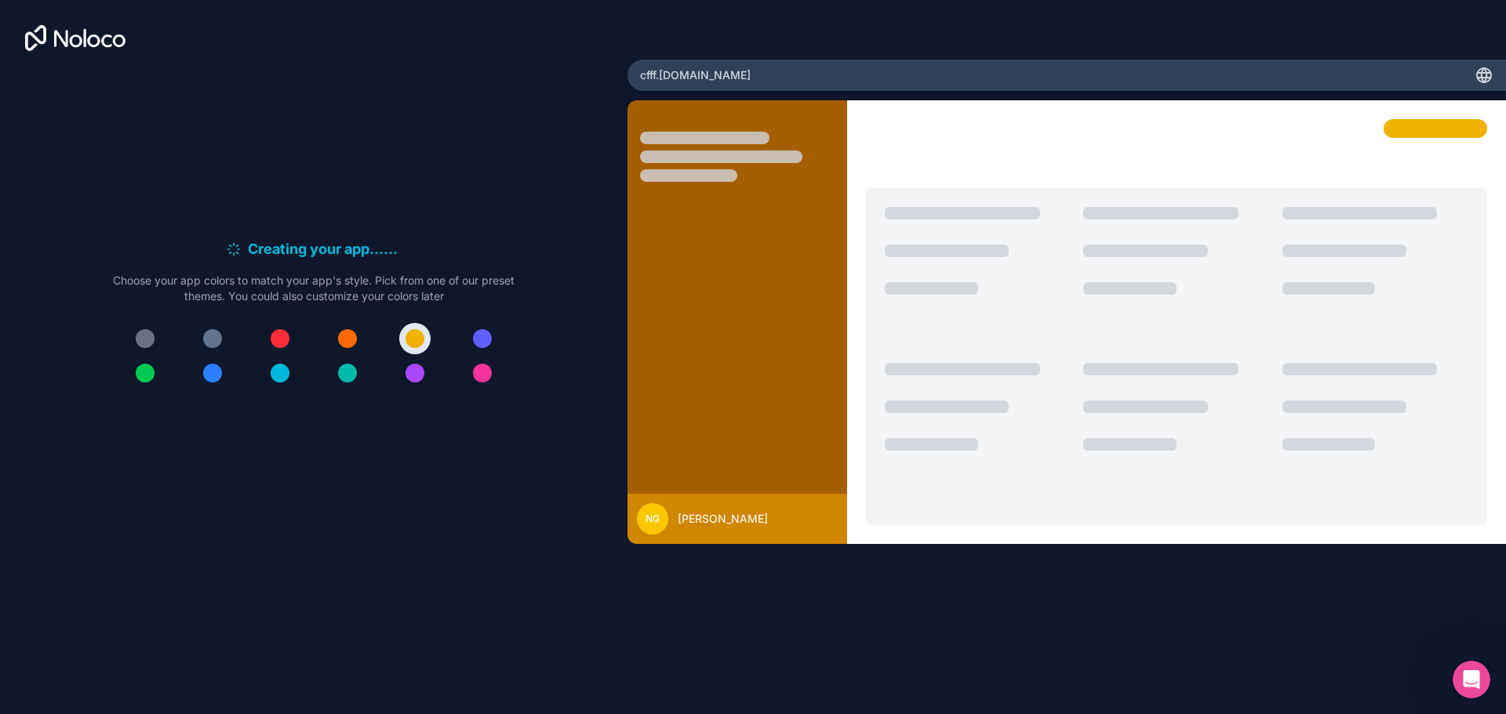
click at [343, 342] on div at bounding box center [347, 338] width 19 height 19
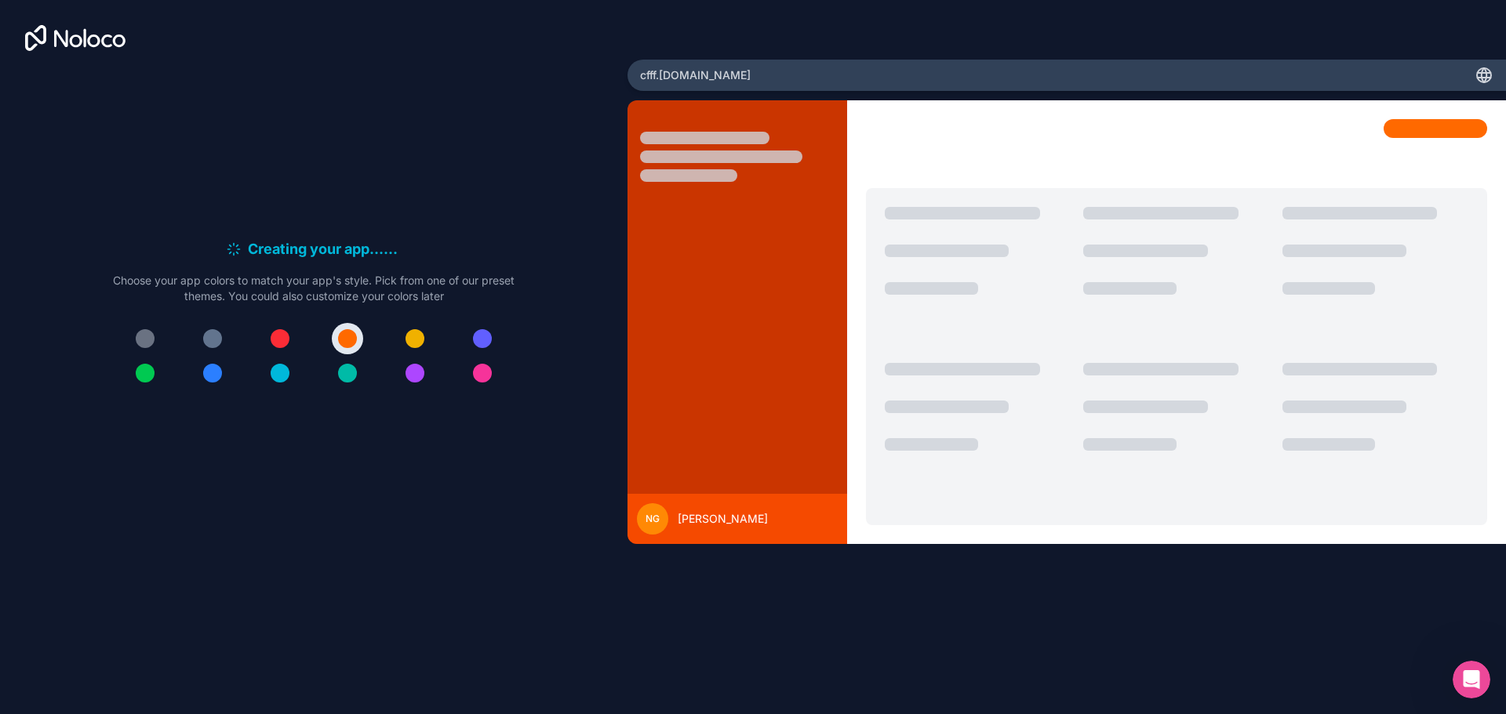
drag, startPoint x: 670, startPoint y: 342, endPoint x: 683, endPoint y: 410, distance: 69.4
click at [671, 346] on div at bounding box center [737, 331] width 220 height 425
click at [701, 496] on div "NG Nuria Gonzalez" at bounding box center [737, 519] width 220 height 50
drag, startPoint x: 739, startPoint y: 525, endPoint x: 1019, endPoint y: 227, distance: 407.8
click at [746, 521] on span "Nuria Gonzalez" at bounding box center [723, 519] width 90 height 16
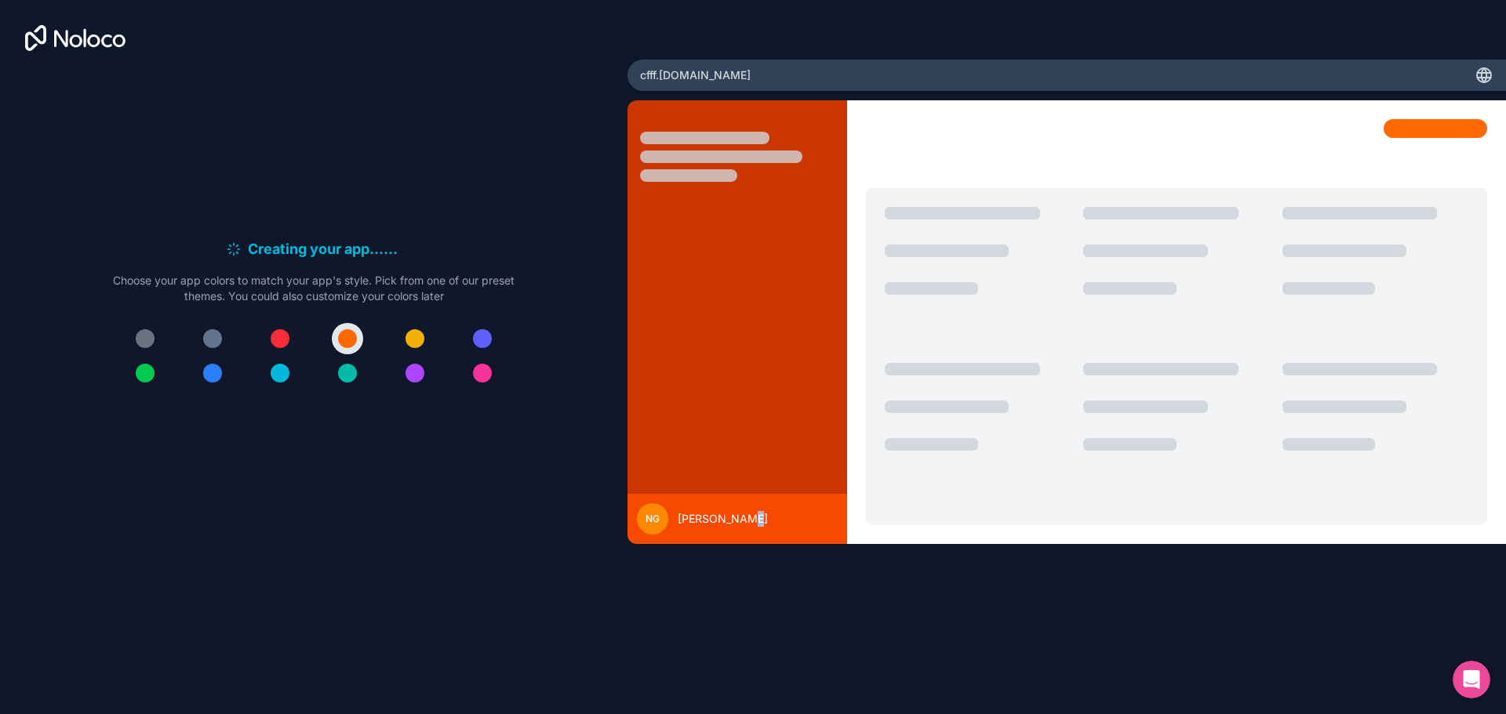
drag, startPoint x: 719, startPoint y: 485, endPoint x: 741, endPoint y: 519, distance: 40.2
click at [720, 485] on div at bounding box center [737, 331] width 220 height 425
click at [741, 519] on span "Nuria Gonzalez" at bounding box center [723, 519] width 90 height 16
click at [667, 525] on div "NG" at bounding box center [652, 518] width 31 height 31
click at [663, 521] on div "NG" at bounding box center [652, 518] width 31 height 31
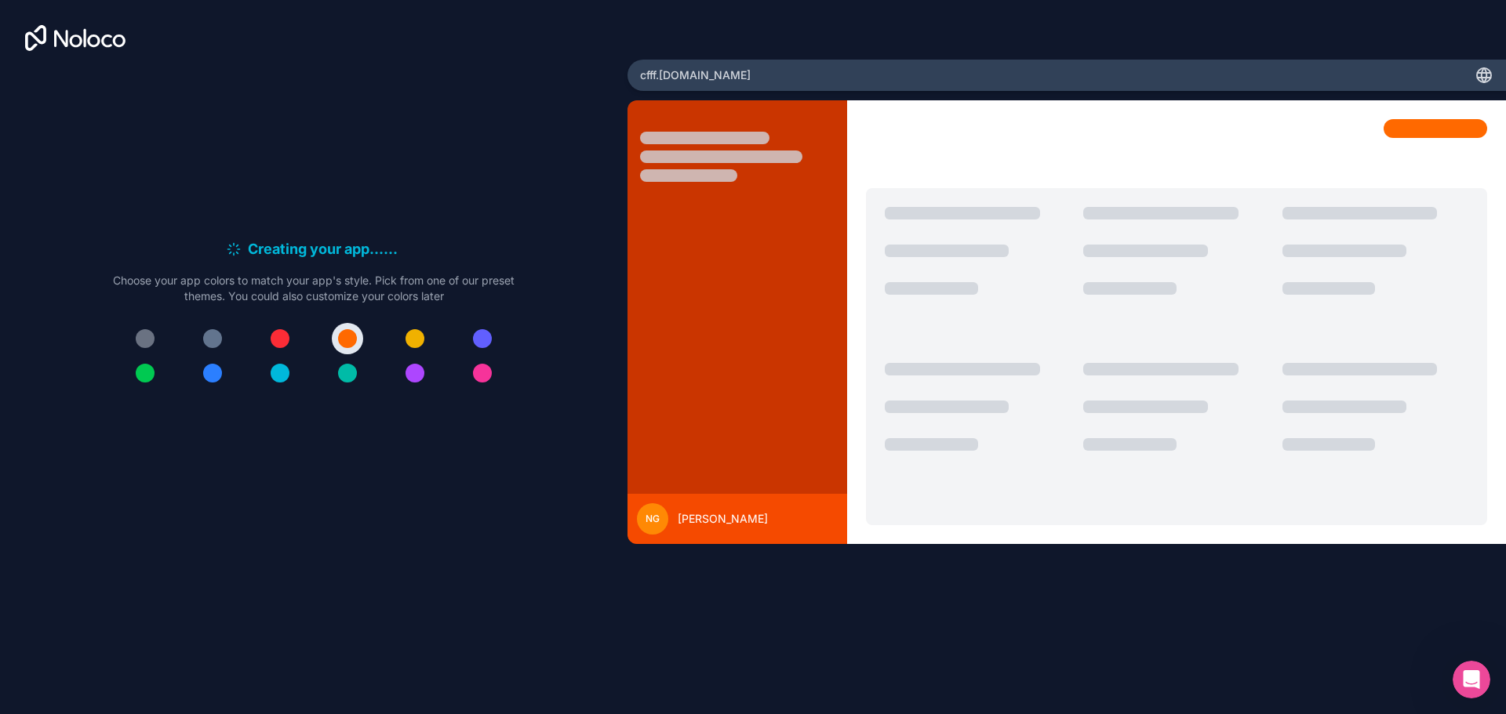
click at [822, 185] on div at bounding box center [932, 322] width 220 height 444
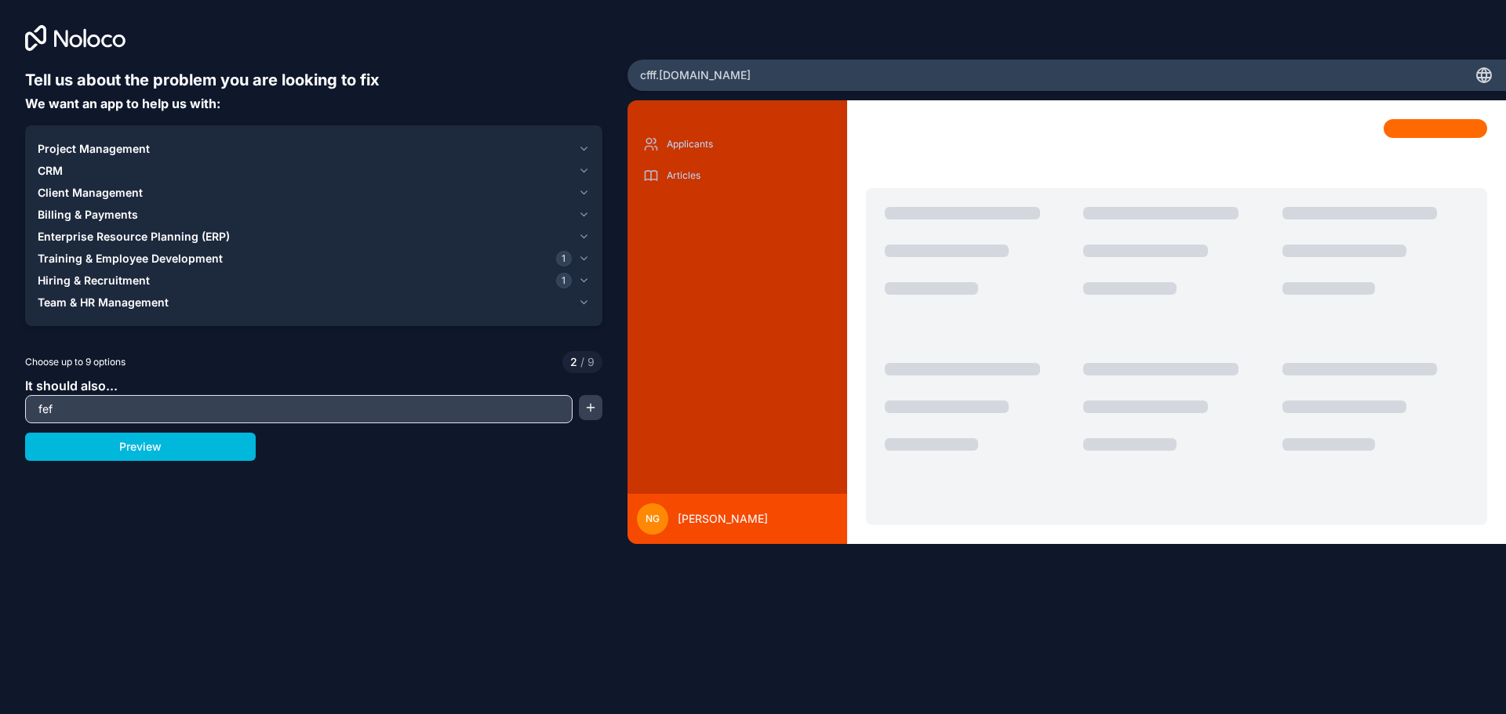
click at [136, 447] on button "Preview" at bounding box center [140, 447] width 231 height 28
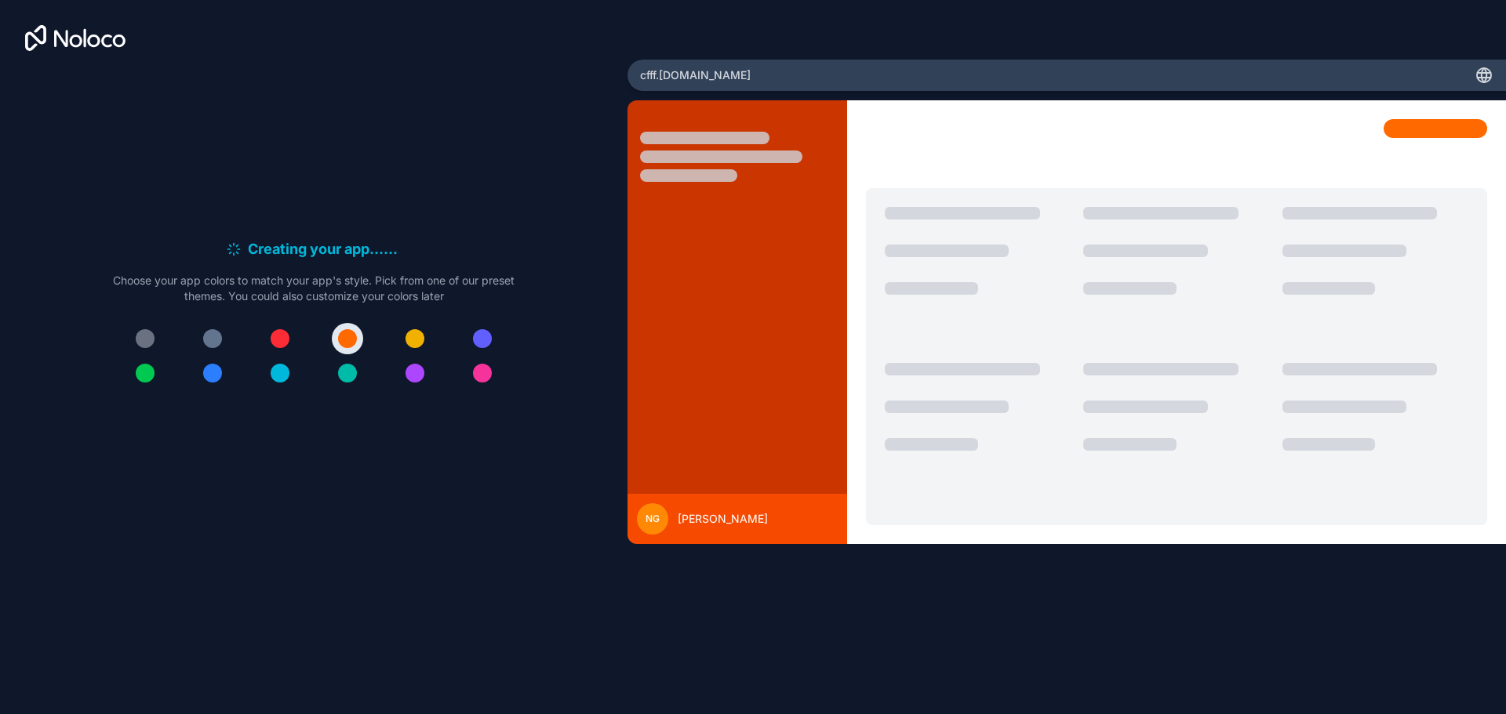
click at [1470, 78] on div "cfff .noloco.co" at bounding box center [1066, 75] width 878 height 31
click at [1487, 73] on icon at bounding box center [1483, 73] width 13 height 0
click at [748, 158] on div at bounding box center [721, 157] width 162 height 13
click at [672, 508] on div "NG [PERSON_NAME]" at bounding box center [737, 518] width 201 height 31
click at [714, 524] on span "[PERSON_NAME]" at bounding box center [723, 519] width 90 height 16
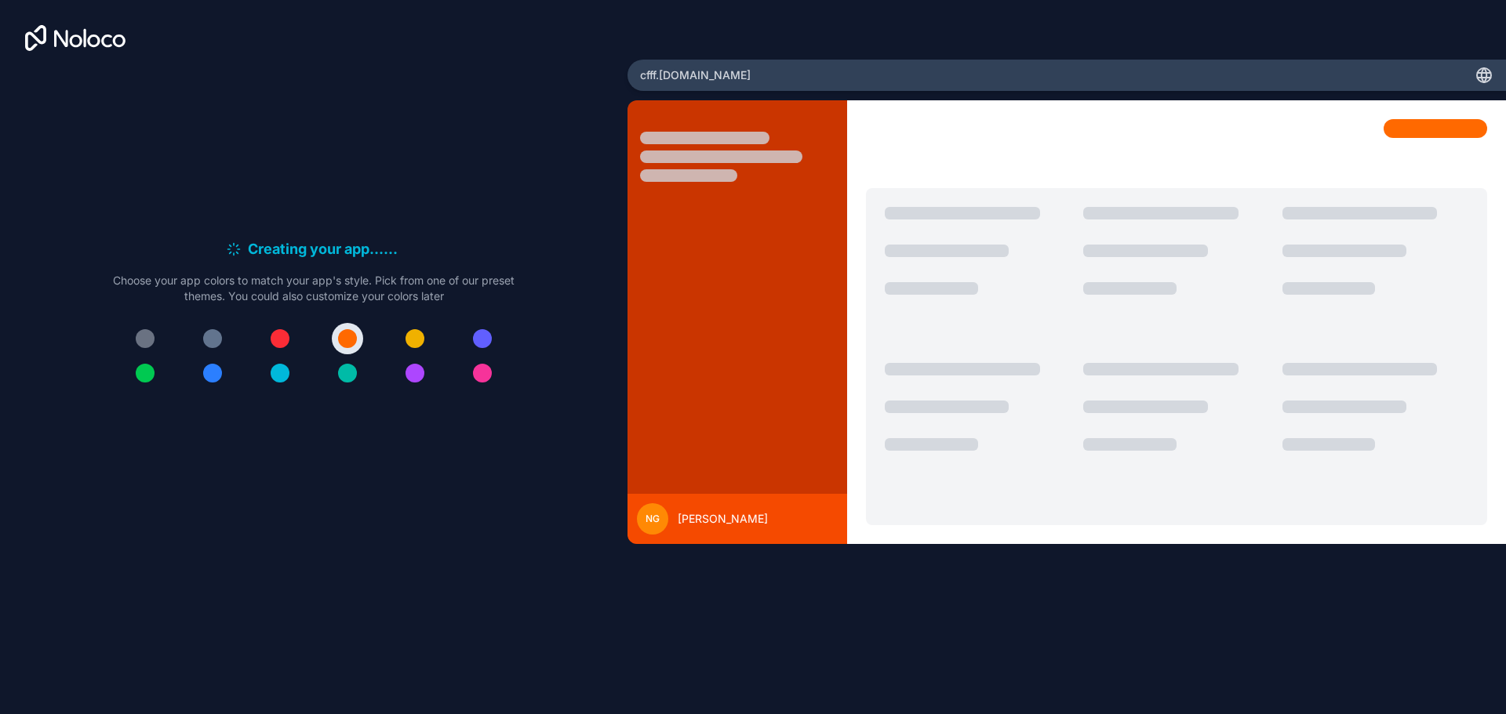
drag, startPoint x: 819, startPoint y: 420, endPoint x: 772, endPoint y: 165, distance: 259.2
click at [820, 420] on div at bounding box center [737, 331] width 220 height 425
click at [723, 88] on div "cfff .noloco.co" at bounding box center [1066, 75] width 878 height 31
click at [697, 75] on span "cfff .noloco.co" at bounding box center [695, 75] width 111 height 16
drag, startPoint x: 697, startPoint y: 75, endPoint x: 639, endPoint y: 74, distance: 58.0
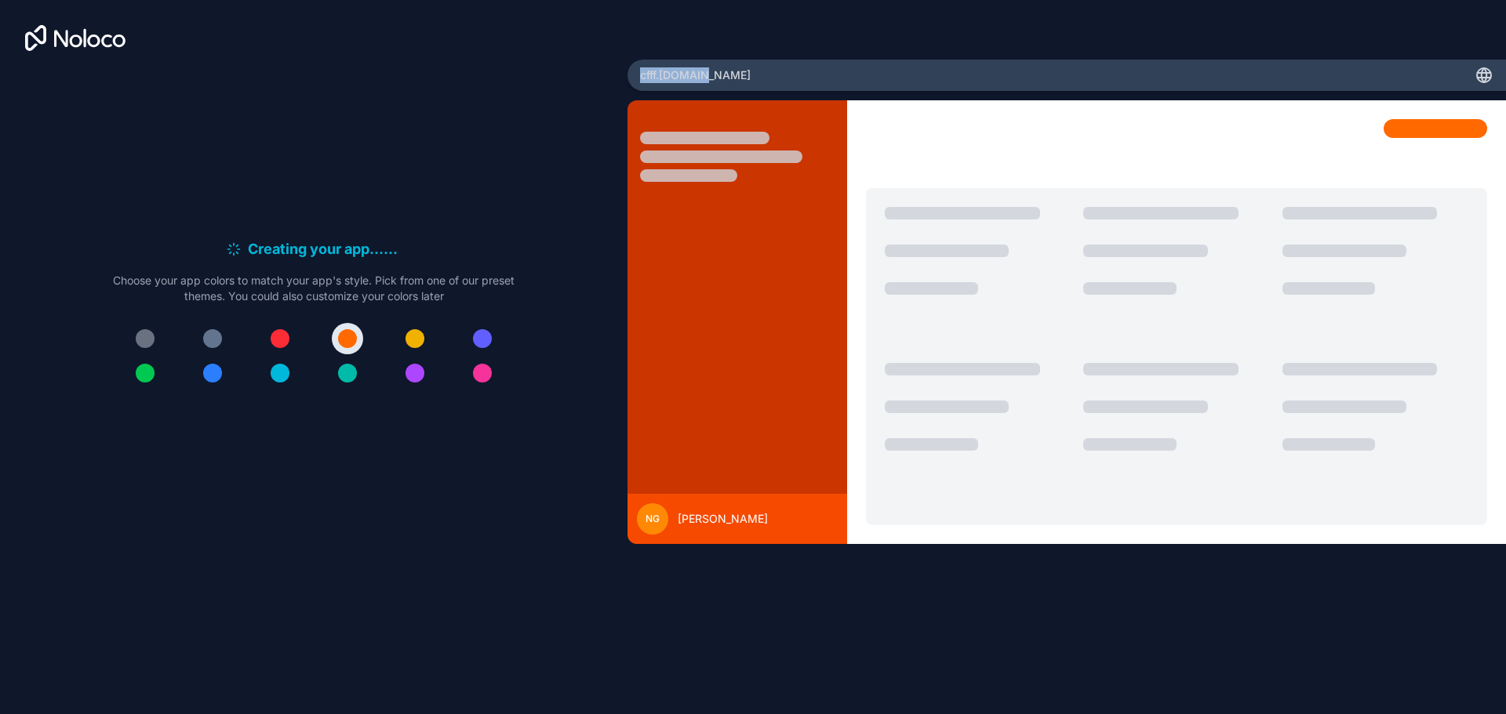
click at [639, 74] on div "cfff .noloco.co" at bounding box center [1066, 75] width 878 height 31
click at [1248, 72] on div "cfff .noloco.co" at bounding box center [1066, 75] width 878 height 31
click at [1470, 68] on div "cfff .noloco.co" at bounding box center [1066, 75] width 878 height 31
click at [1492, 74] on icon at bounding box center [1483, 75] width 19 height 19
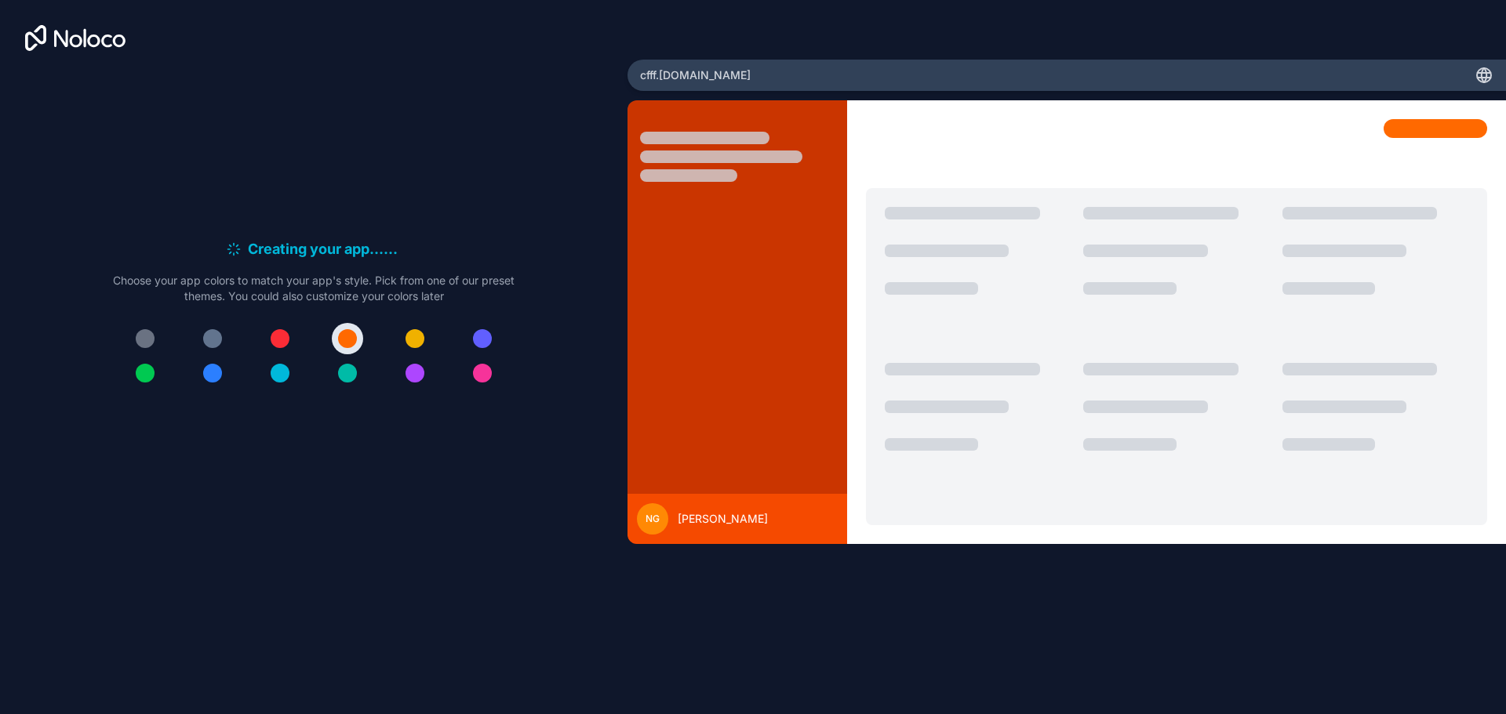
click at [474, 162] on div "Creating your app... . . . Meanwhile, let's personalize it! Choose your app col…" at bounding box center [313, 319] width 577 height 501
click at [460, 188] on div "Creating your app... . . . Meanwhile, let's personalize it! Choose your app col…" at bounding box center [313, 319] width 577 height 501
click at [455, 208] on div "Creating your app... . . . Meanwhile, let's personalize it! Choose your app col…" at bounding box center [313, 319] width 577 height 501
drag, startPoint x: 438, startPoint y: 274, endPoint x: 230, endPoint y: 259, distance: 209.2
click at [230, 259] on div "Creating your app... . . . Meanwhile, let's personalize it! Choose your app col…" at bounding box center [313, 271] width 401 height 66
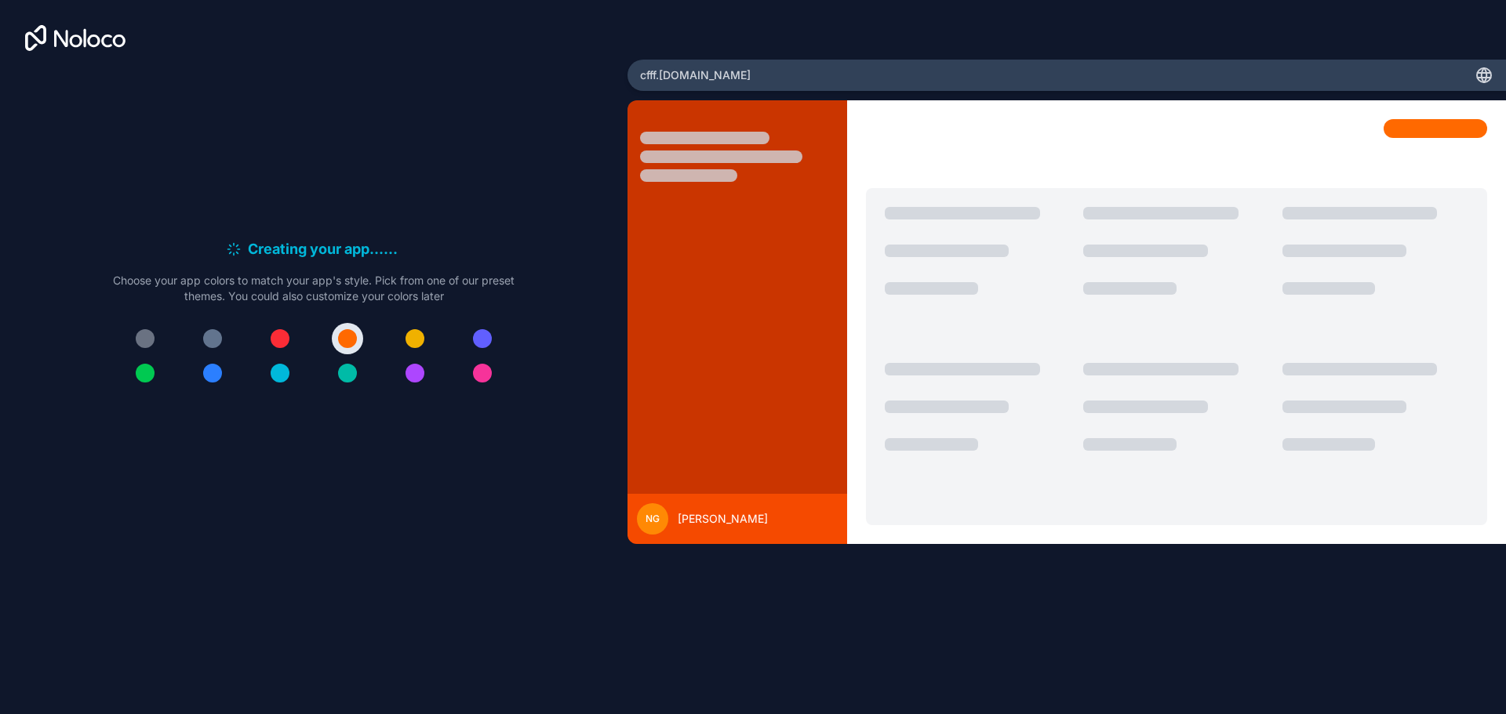
click at [230, 259] on div "Creating your app... . . ." at bounding box center [313, 249] width 401 height 22
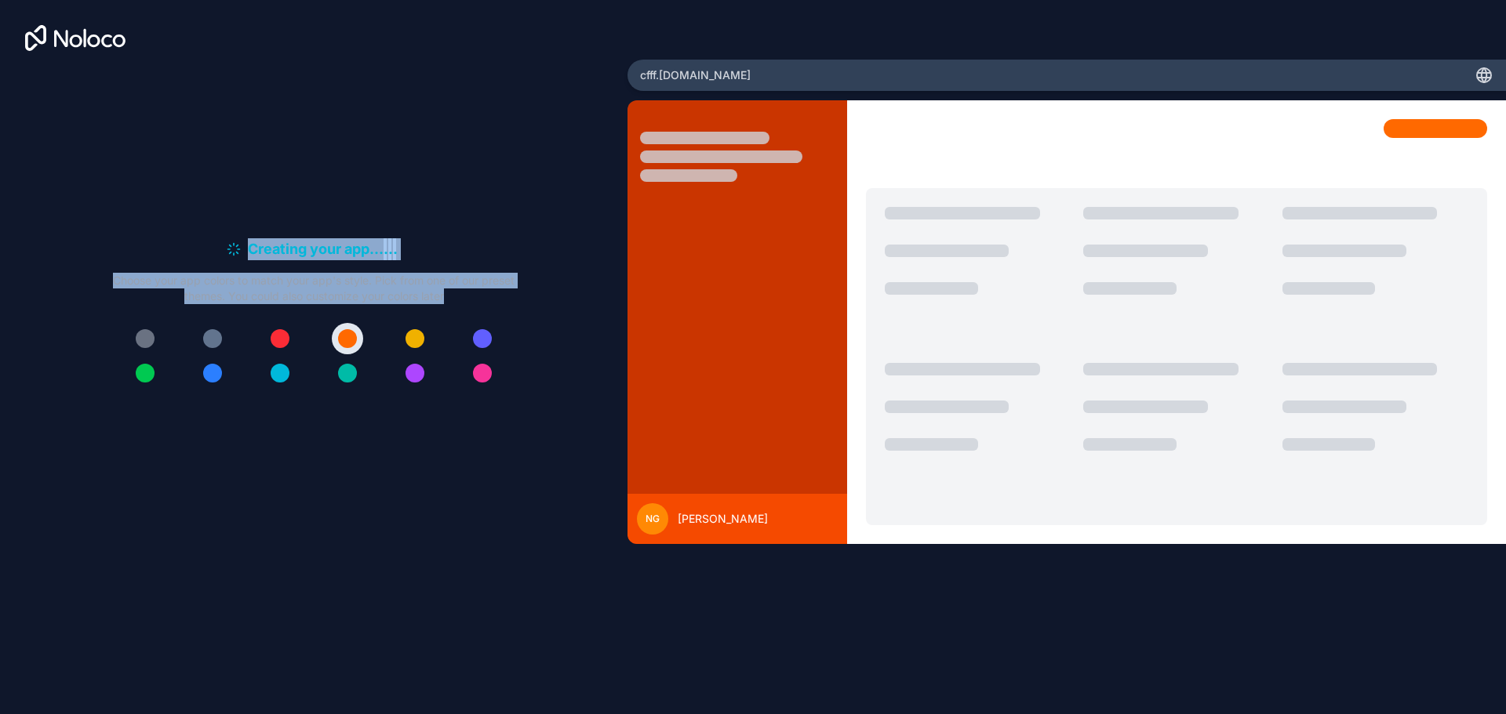
drag, startPoint x: 226, startPoint y: 248, endPoint x: 473, endPoint y: 303, distance: 253.0
click at [473, 303] on div "Creating your app... . . . Meanwhile, let's personalize it! Choose your app col…" at bounding box center [313, 271] width 401 height 66
click at [473, 303] on p "Choose your app colors to match your app's style. Pick from one of our preset t…" at bounding box center [313, 288] width 401 height 31
drag, startPoint x: 473, startPoint y: 303, endPoint x: 200, endPoint y: 244, distance: 279.2
click at [200, 244] on div "Creating your app... . . . Meanwhile, let's personalize it! Choose your app col…" at bounding box center [313, 271] width 401 height 66
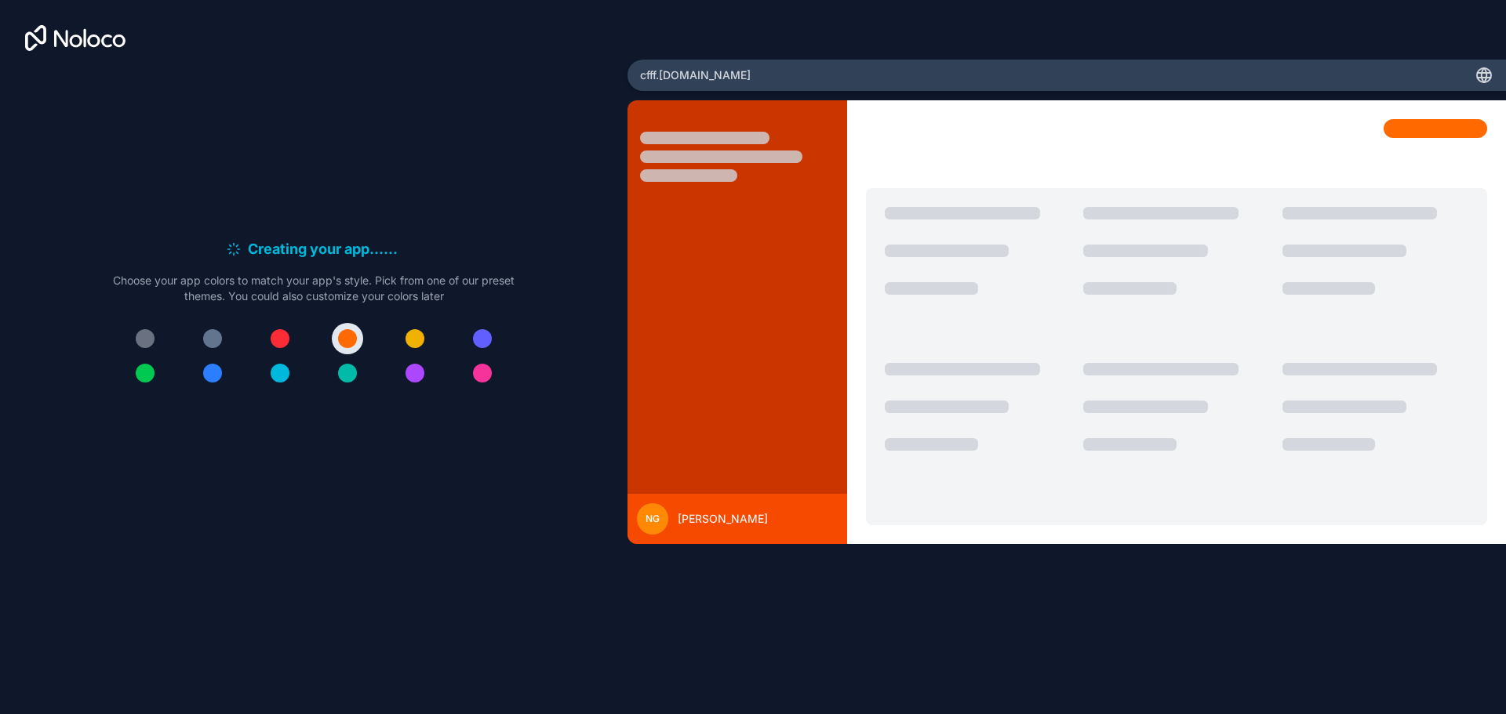
click at [213, 244] on div "Creating your app... . . ." at bounding box center [313, 249] width 401 height 22
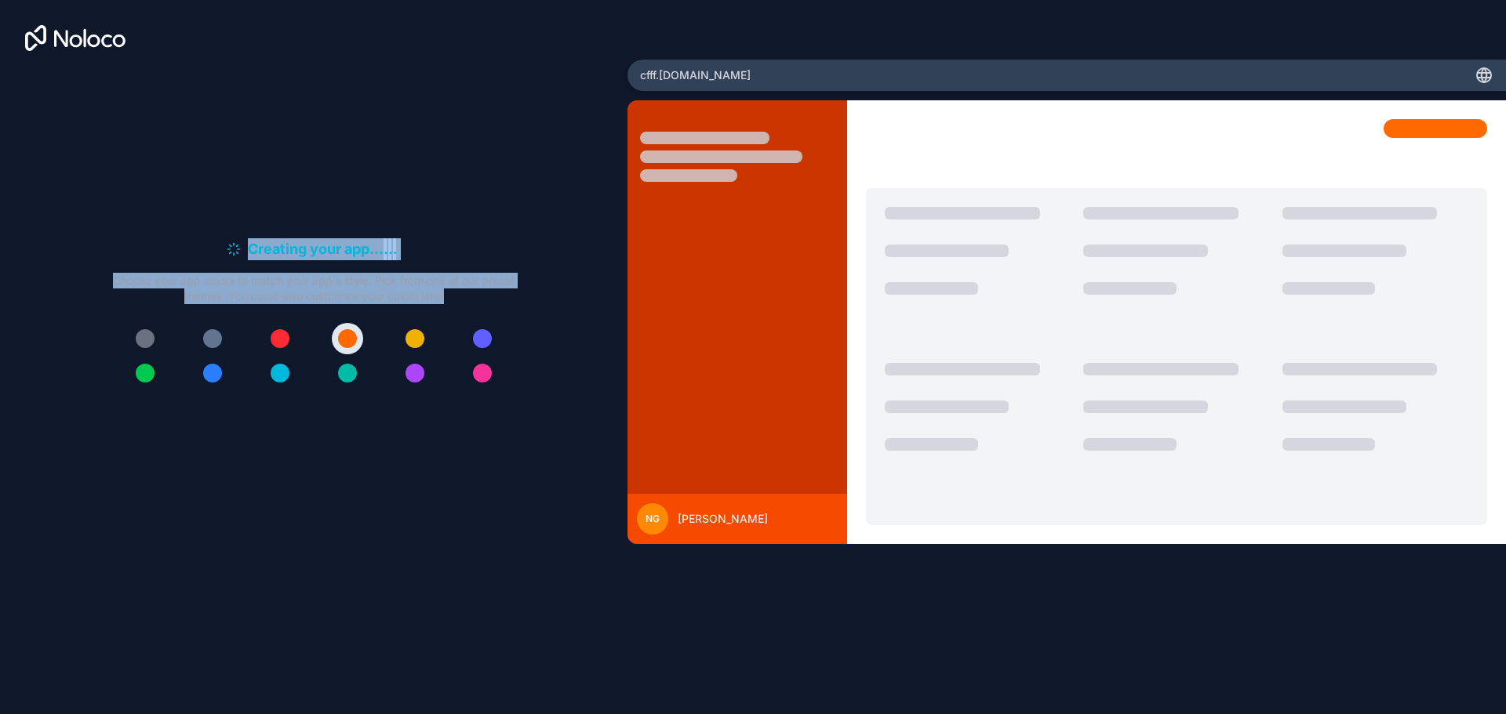
drag, startPoint x: 230, startPoint y: 242, endPoint x: 520, endPoint y: 316, distance: 299.4
click at [520, 316] on div "Creating your app... . . . Meanwhile, let's personalize it! Choose your app col…" at bounding box center [313, 319] width 577 height 501
click at [429, 216] on div "Creating your app... . . . Meanwhile, let's personalize it! Choose your app col…" at bounding box center [313, 319] width 577 height 501
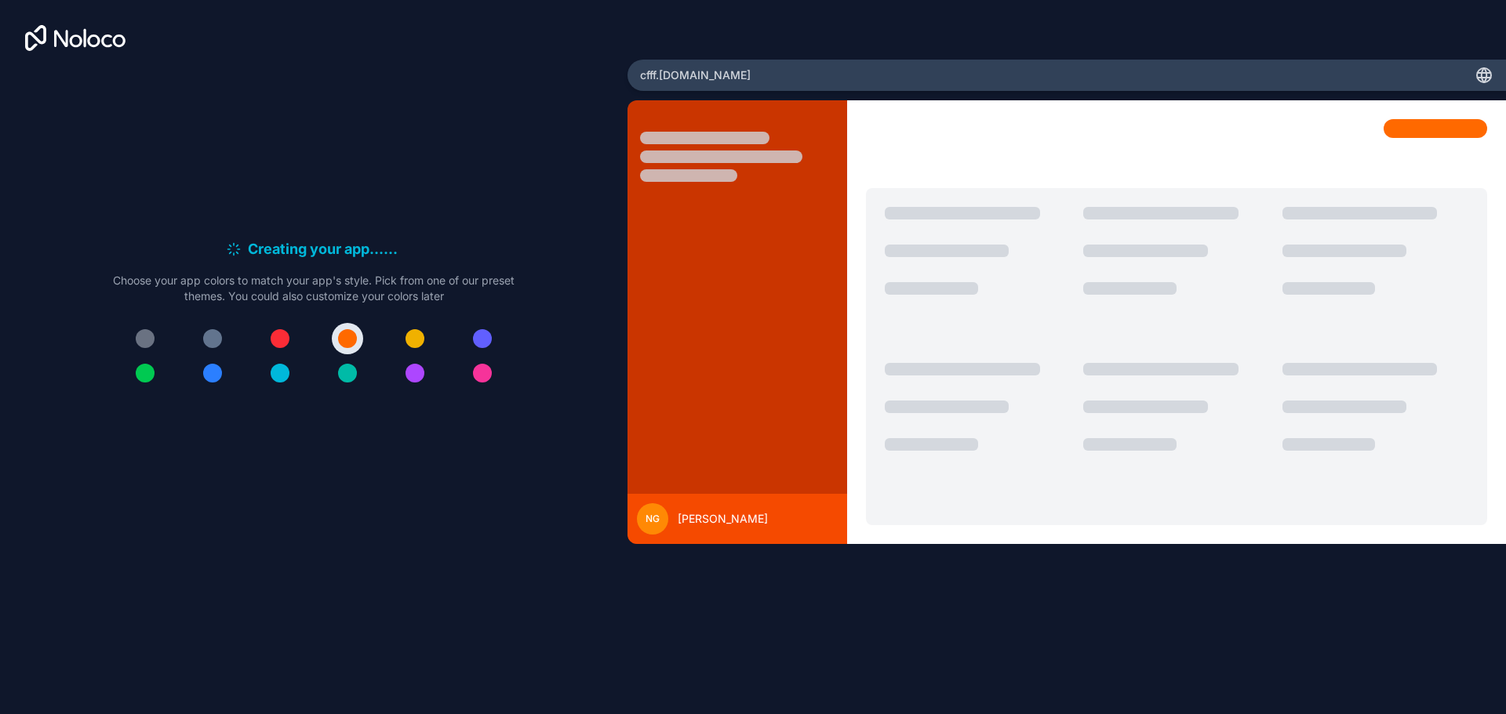
click at [439, 157] on div "Creating your app... . . . Meanwhile, let's personalize it! Choose your app col…" at bounding box center [313, 319] width 577 height 501
